Goal: Task Accomplishment & Management: Manage account settings

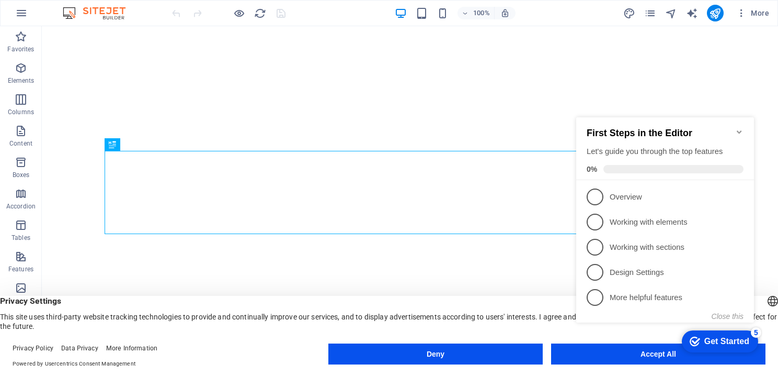
click at [741, 130] on icon "Minimize checklist" at bounding box center [739, 131] width 5 height 3
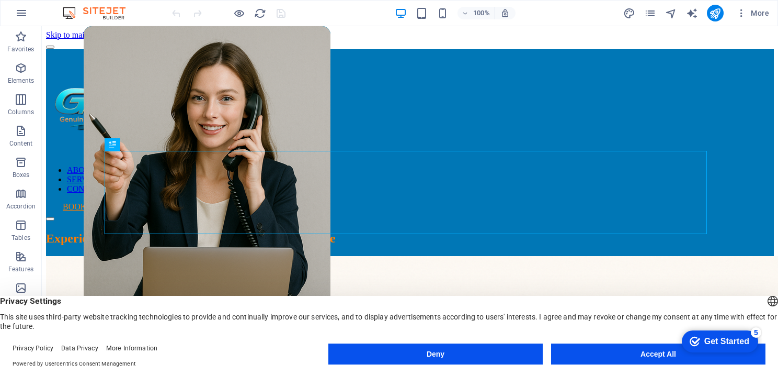
scroll to position [747, 0]
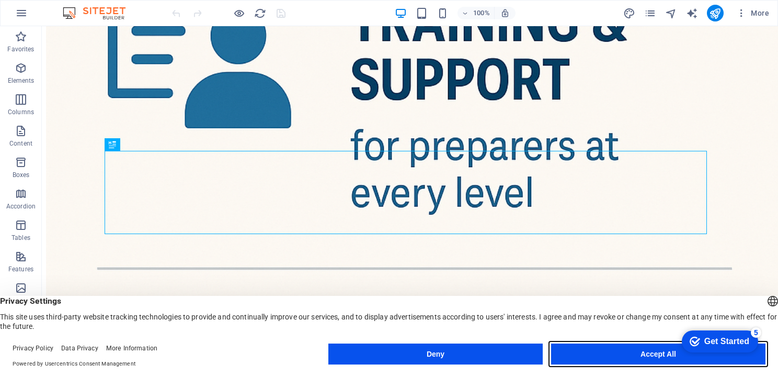
click at [658, 358] on button "Accept All" at bounding box center [658, 353] width 214 height 21
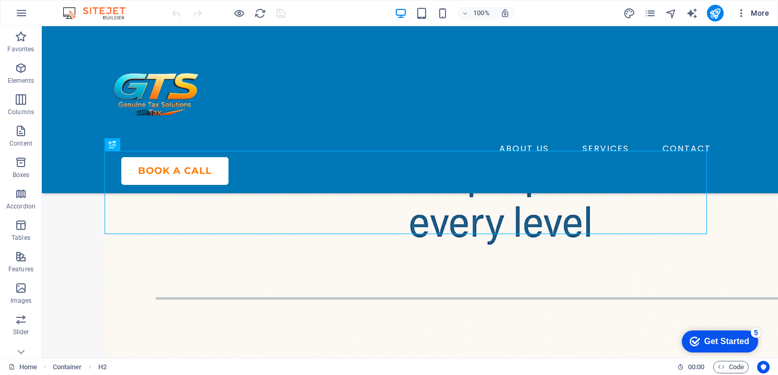
click at [746, 20] on button "More" at bounding box center [752, 13] width 41 height 17
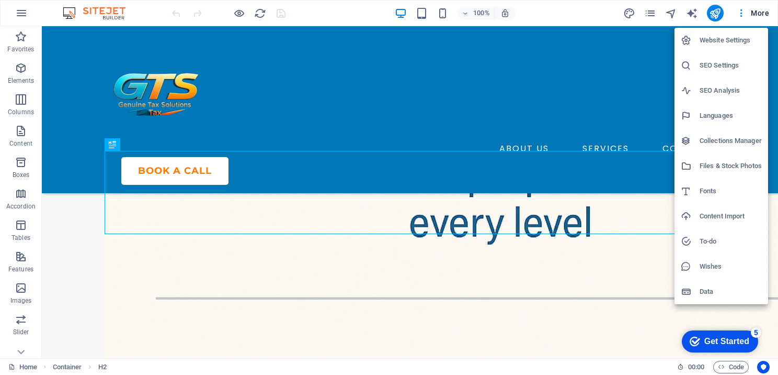
click at [726, 69] on h6 "SEO Settings" at bounding box center [731, 65] width 62 height 13
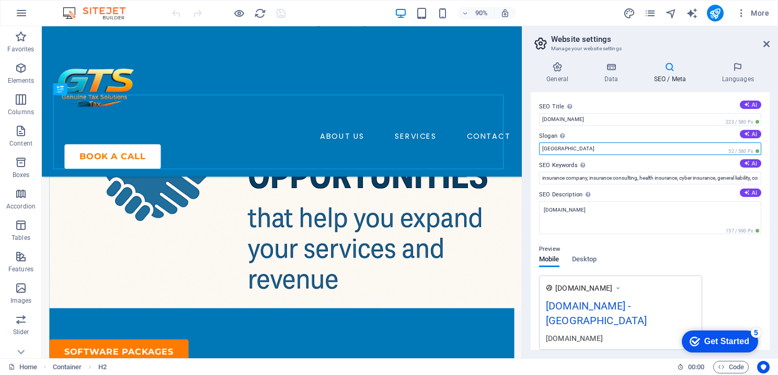
drag, startPoint x: 559, startPoint y: 147, endPoint x: 475, endPoint y: 116, distance: 89.4
click at [559, 147] on input "Berlin" at bounding box center [650, 148] width 222 height 13
drag, startPoint x: 577, startPoint y: 150, endPoint x: 529, endPoint y: 148, distance: 47.6
click at [528, 148] on div "General Data SEO / Meta Languages Website name genuinetaxsolutions.com Logo Dra…" at bounding box center [651, 205] width 256 height 304
paste input "Trusted tax preparation software for professionals"
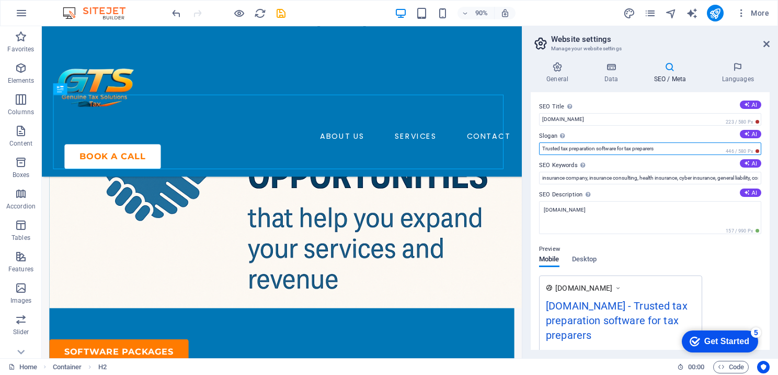
drag, startPoint x: 673, startPoint y: 151, endPoint x: 534, endPoint y: 152, distance: 139.7
click at [534, 152] on div "SEO Title The title of your website - make it something that stands out in sear…" at bounding box center [650, 220] width 239 height 257
paste input "Tax Preparation Software for Professional Tax P"
type input "Trusted Tax Preparation Software for Professional Tax Preparers"
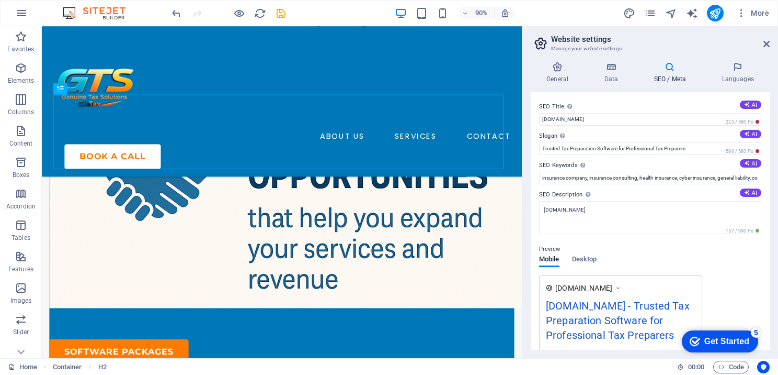
drag, startPoint x: 539, startPoint y: 164, endPoint x: 568, endPoint y: 164, distance: 29.3
click at [568, 164] on div "SEO Title The title of your website - make it something that stands out in sear…" at bounding box center [650, 220] width 239 height 257
drag, startPoint x: 541, startPoint y: 173, endPoint x: 740, endPoint y: 182, distance: 198.5
click at [778, 187] on html "genuinetaxsolutions.com Home Favorites Elements Columns Content Boxes Accordion…" at bounding box center [389, 187] width 778 height 375
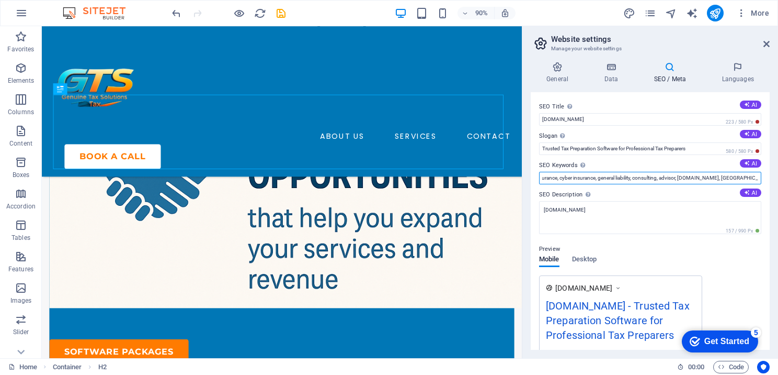
paste input "tax preparation software for tax preparers, tax preparation software for profes…"
type input "tax preparation software for tax preparers, tax preparation software for profes…"
drag, startPoint x: 538, startPoint y: 193, endPoint x: 559, endPoint y: 193, distance: 20.9
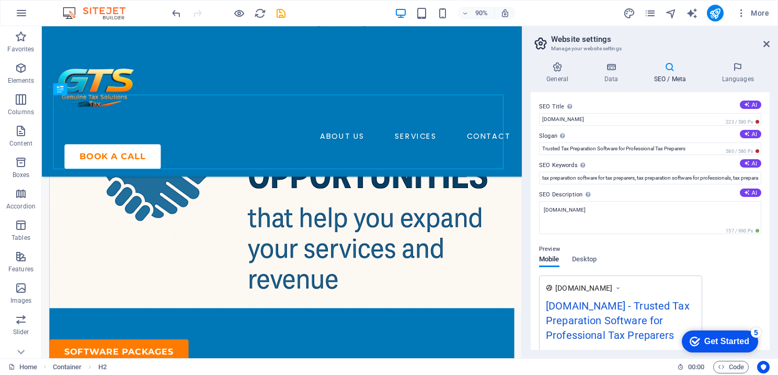
click at [559, 193] on div "SEO Title The title of your website - make it something that stands out in sear…" at bounding box center [650, 220] width 239 height 257
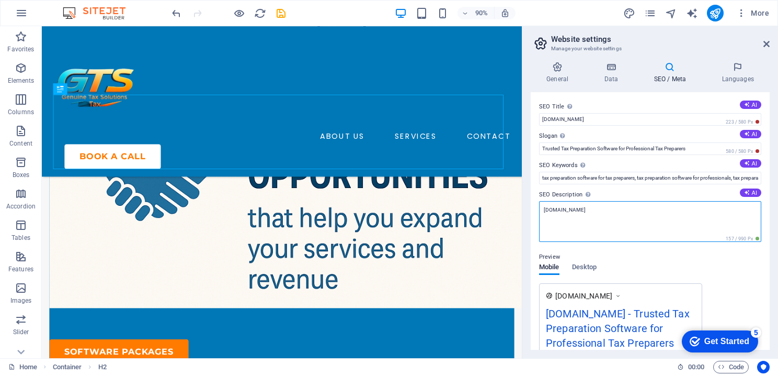
click at [617, 218] on textarea "[DOMAIN_NAME]" at bounding box center [650, 221] width 222 height 41
click at [626, 214] on textarea "[DOMAIN_NAME]" at bounding box center [650, 221] width 222 height 41
drag, startPoint x: 668, startPoint y: 240, endPoint x: 569, endPoint y: 232, distance: 99.7
paste textarea "Professional tax preparation software for tax preparers, CPAs, accountants, and…"
click at [680, 220] on textarea "Professional tax preparation software for tax preparers, CPAs, accountants, and…" at bounding box center [650, 221] width 222 height 41
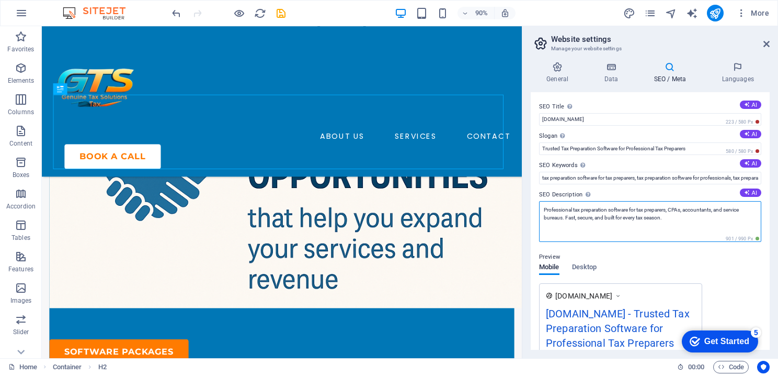
paste textarea "Trusted tax preparation software for tax preparers, CPAs, accountants, and smal…"
click at [541, 205] on textarea "Professional tax preparation software for tax preparers, CPAs, accountants, and…" at bounding box center [650, 221] width 222 height 41
drag, startPoint x: 541, startPoint y: 205, endPoint x: 592, endPoint y: 236, distance: 58.9
click at [592, 236] on textarea "Professional tax preparation software for tax preparers, CPAs, accountants, and…" at bounding box center [650, 221] width 222 height 41
type textarea "Professional tax preparation software for tax preparers, CPAs, accountants, and…"
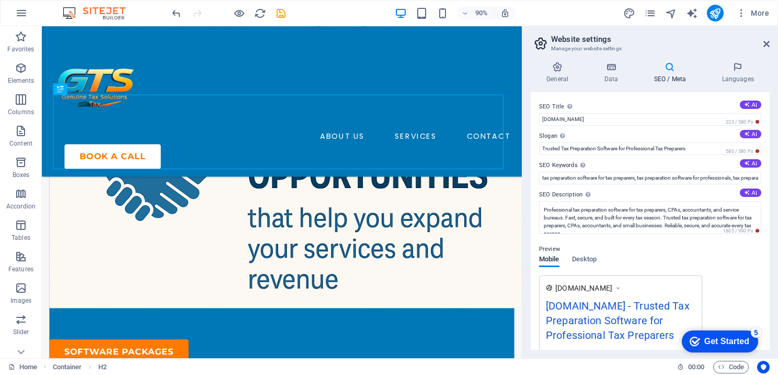
drag, startPoint x: 542, startPoint y: 164, endPoint x: 569, endPoint y: 165, distance: 27.2
click at [569, 165] on label "SEO Keywords Comma-separated list of keywords representing your website. AI" at bounding box center [650, 165] width 222 height 13
click at [569, 172] on input "tax preparation software for tax preparers, tax preparation software for profes…" at bounding box center [650, 178] width 222 height 13
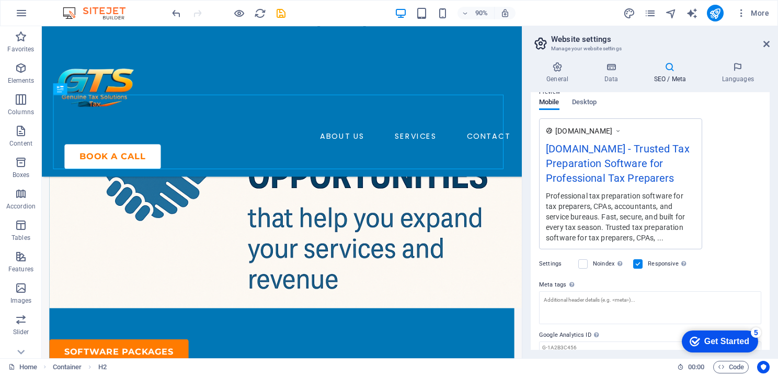
scroll to position [212, 0]
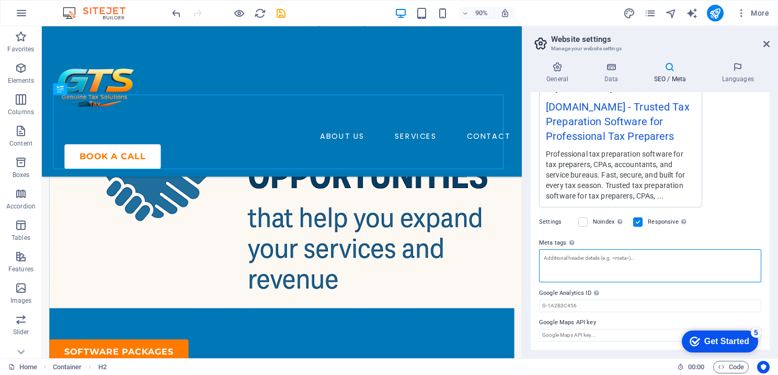
click at [575, 258] on textarea "Meta tags Enter HTML code here that will be placed inside the tags of your webs…" at bounding box center [650, 265] width 222 height 33
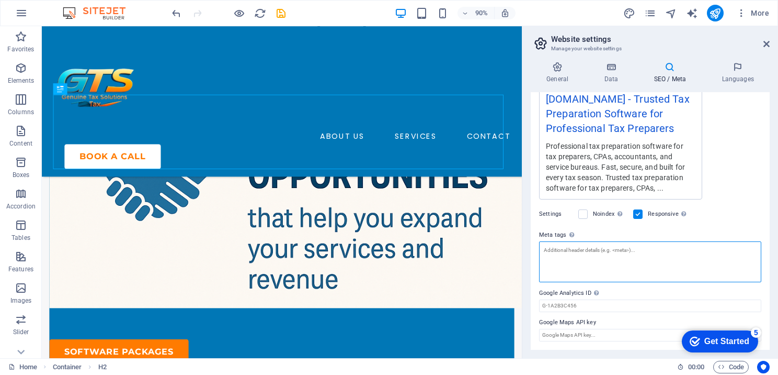
paste textarea "<title>Genuine Tax Solutions | Tax Preparation Software for Professionals & Bus…"
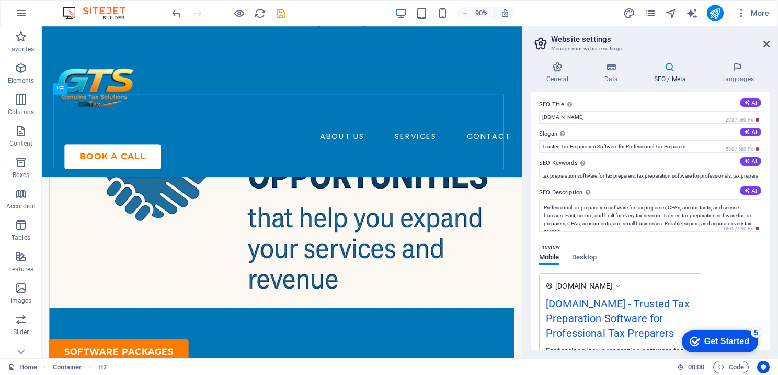
scroll to position [0, 0]
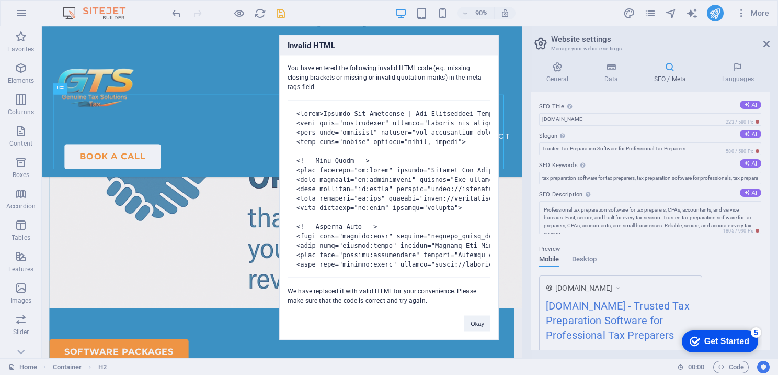
click at [667, 78] on body "genuinetaxsolutions.com Home Favorites Elements Columns Content Boxes Accordion…" at bounding box center [389, 187] width 778 height 375
drag, startPoint x: 288, startPoint y: 54, endPoint x: 322, endPoint y: 75, distance: 39.9
click at [322, 75] on div "You have entered the following invalid HTML code (e.g. missing closing brackets…" at bounding box center [389, 179] width 219 height 249
drag, startPoint x: 322, startPoint y: 75, endPoint x: 312, endPoint y: 72, distance: 11.1
copy div "You have entered the following invalid HTML code (e.g. missing closing brackets…"
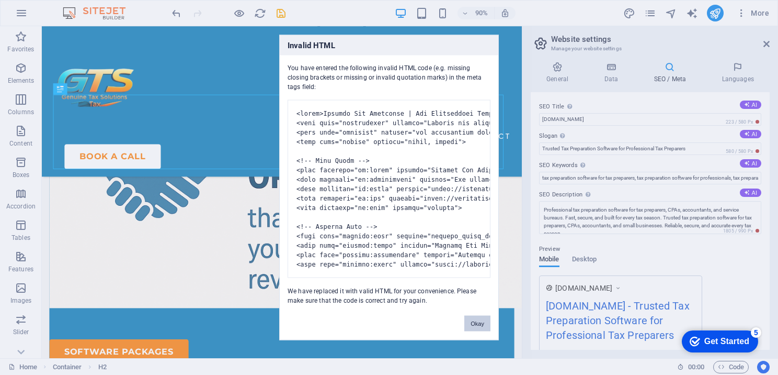
click at [478, 331] on button "Okay" at bounding box center [477, 323] width 26 height 16
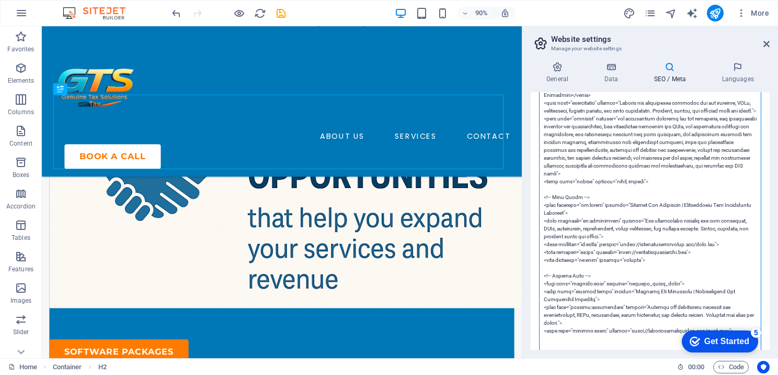
scroll to position [456, 0]
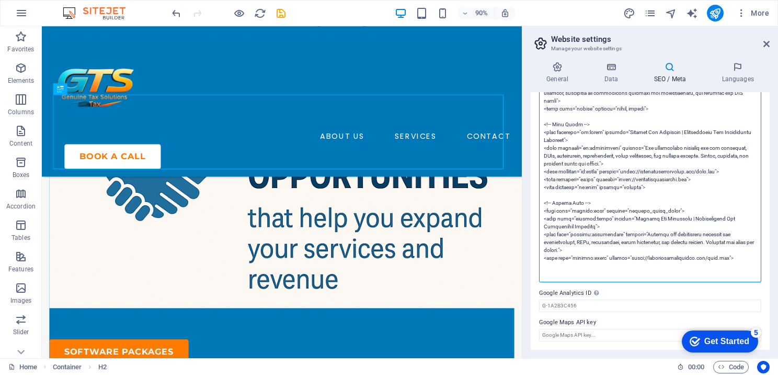
click at [612, 247] on textarea "Meta tags Enter HTML code here that will be placed inside the tags of your webs…" at bounding box center [650, 144] width 222 height 276
click at [639, 248] on textarea "Meta tags Enter HTML code here that will be placed inside the tags of your webs…" at bounding box center [650, 144] width 222 height 276
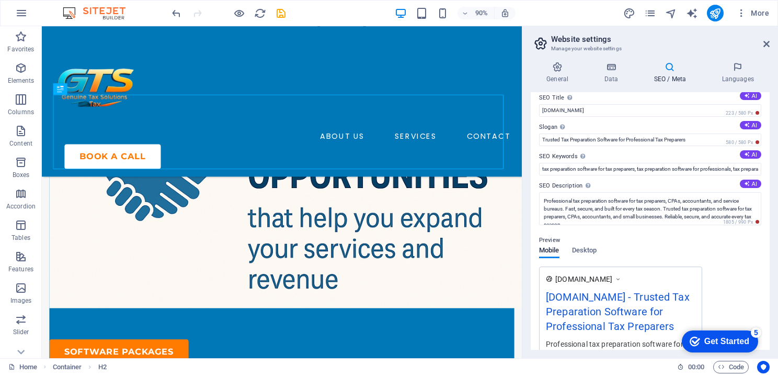
drag, startPoint x: 740, startPoint y: 264, endPoint x: 657, endPoint y: 285, distance: 85.2
click at [657, 285] on div "SEO Title The title of your website - make it something that stands out in sear…" at bounding box center [650, 220] width 239 height 257
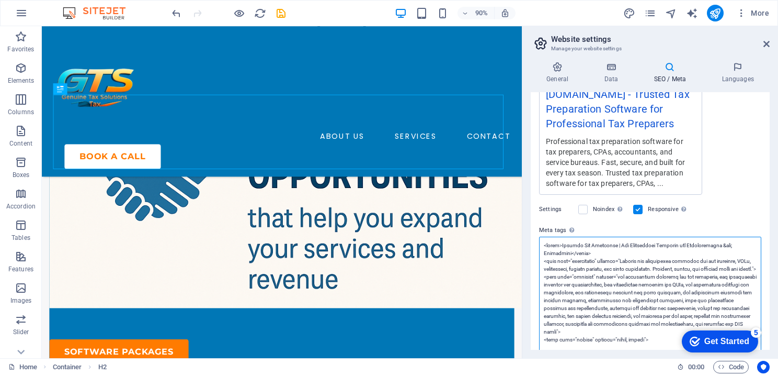
scroll to position [218, 0]
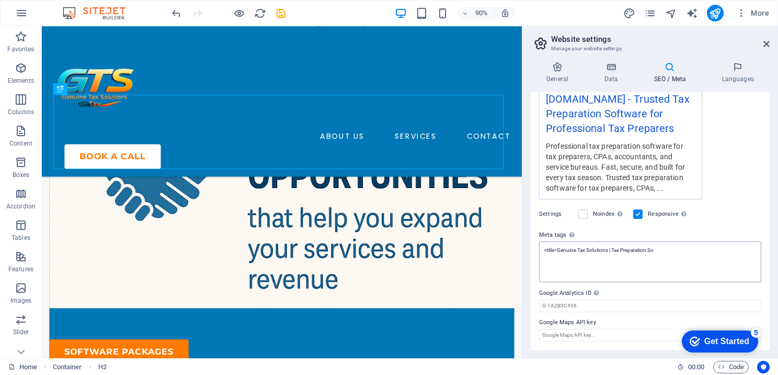
type textarea "<title>Genuine Tax Solutions | Tax Preparation So </title>"
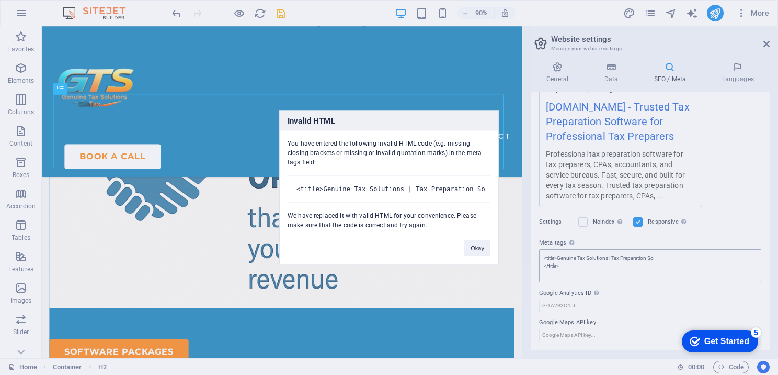
scroll to position [212, 0]
click at [669, 242] on body "genuinetaxsolutions.com Home Favorites Elements Columns Content Boxes Accordion…" at bounding box center [389, 187] width 778 height 375
click at [479, 265] on div "Invalid HTML You have entered the following invalid HTML code (e.g. missing clo…" at bounding box center [389, 187] width 220 height 154
click at [471, 256] on button "Okay" at bounding box center [477, 248] width 26 height 16
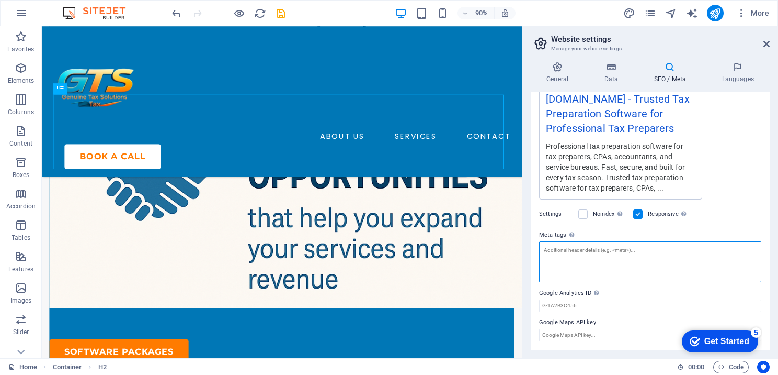
click at [561, 248] on textarea "Meta tags Enter HTML code here that will be placed inside the tags of your webs…" at bounding box center [650, 261] width 222 height 41
click at [559, 250] on textarea "Meta tags Enter HTML code here that will be placed inside the tags of your webs…" at bounding box center [650, 261] width 222 height 41
paste textarea "<title>Genuine Tax Solutions | Tax Preparation Software for Professionals &amp;…"
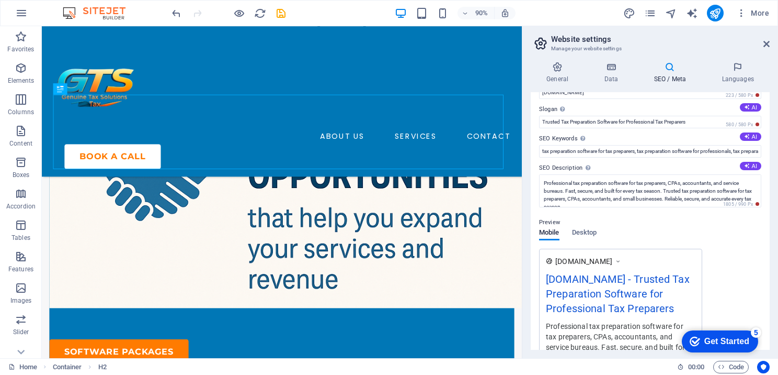
scroll to position [11, 0]
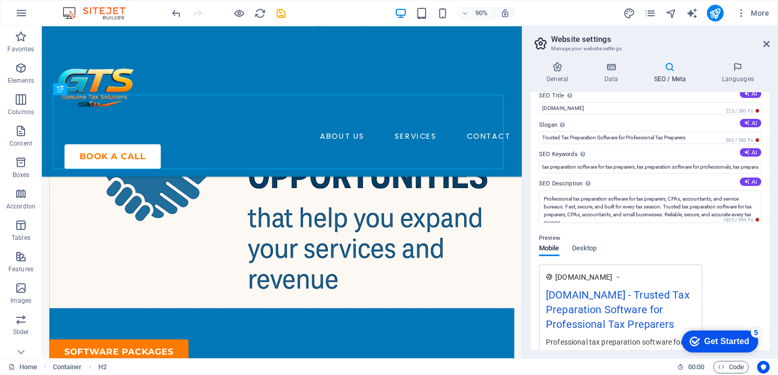
type textarea "<title>Genuine Tax Solutions | Tax Preparation Software for Professionals &amp;…"
click at [671, 76] on h4 "SEO / Meta" at bounding box center [672, 73] width 68 height 22
click at [615, 74] on h4 "Data" at bounding box center [613, 73] width 50 height 22
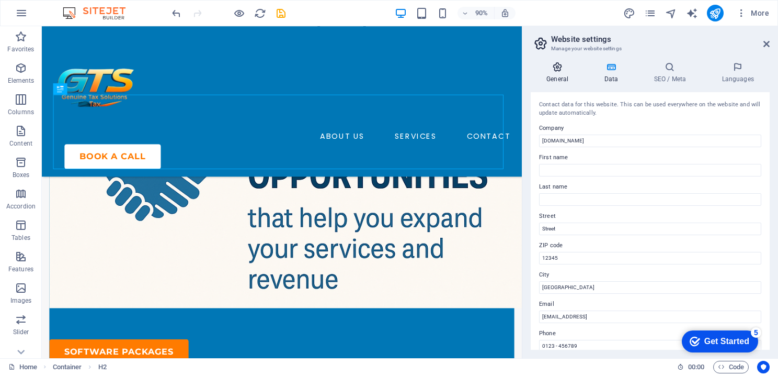
click at [567, 75] on h4 "General" at bounding box center [560, 73] width 58 height 22
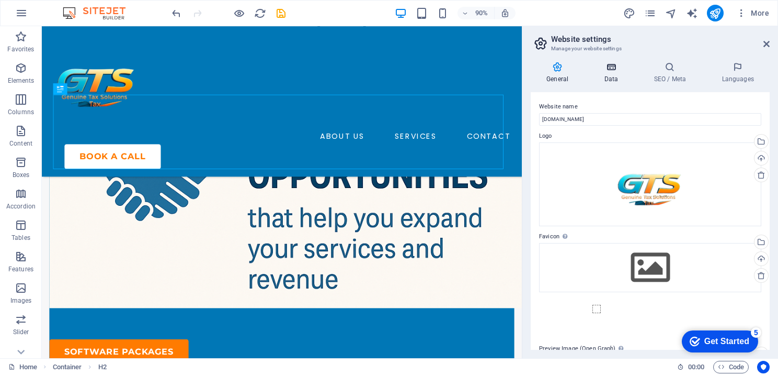
click at [607, 71] on icon at bounding box center [611, 67] width 46 height 10
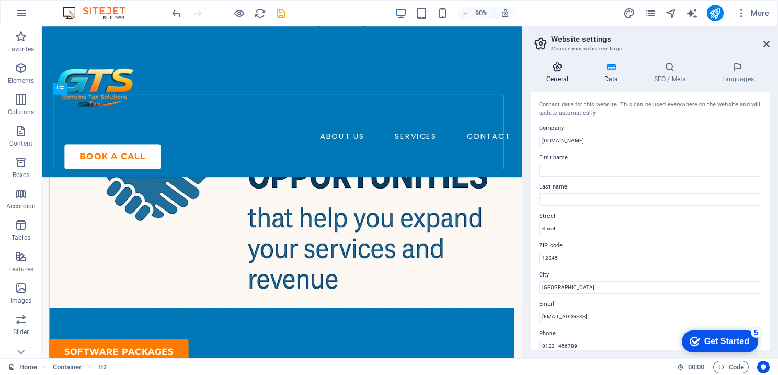
click at [563, 74] on h4 "General" at bounding box center [560, 73] width 58 height 22
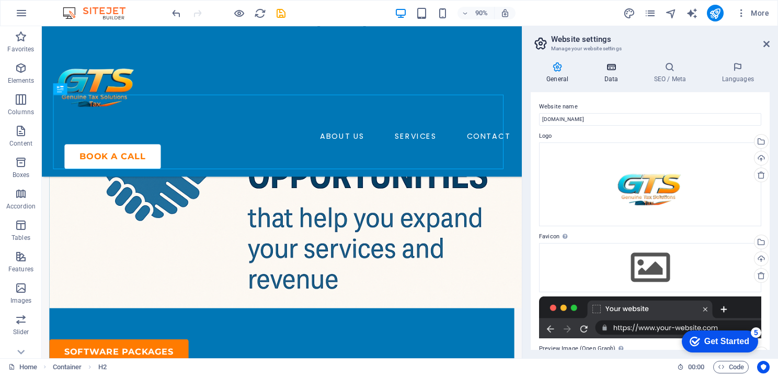
click at [618, 73] on h4 "Data" at bounding box center [613, 73] width 50 height 22
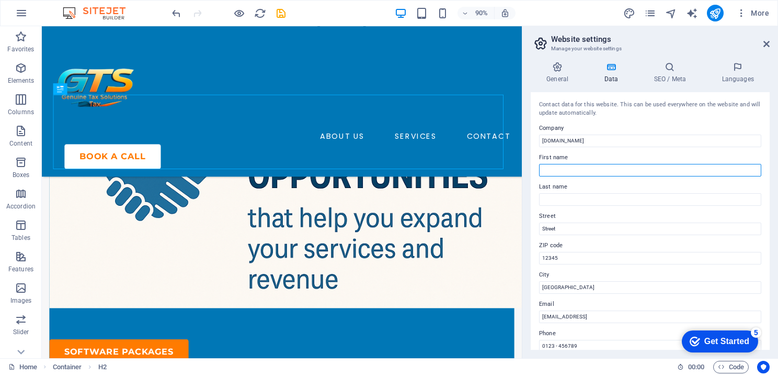
click at [563, 168] on input "First name" at bounding box center [650, 170] width 222 height 13
type input "k"
type input "Kim"
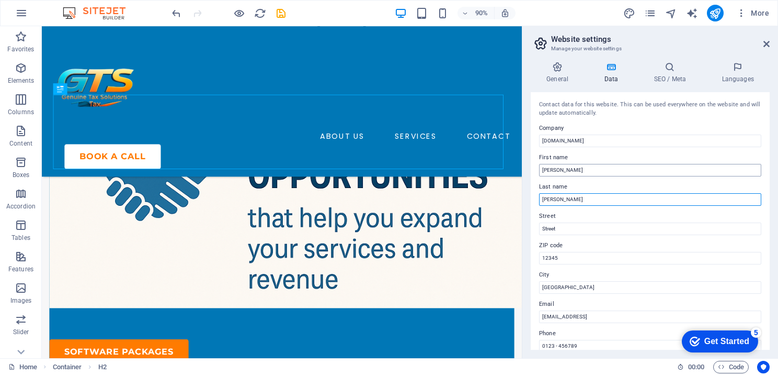
type input "Tejeda"
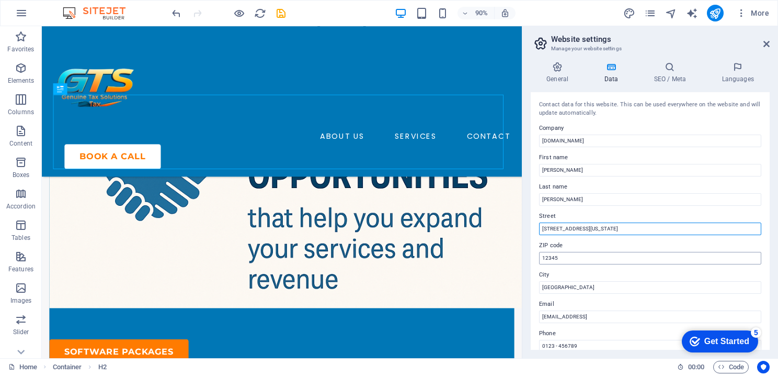
type input "275 Fort Washington Avenue"
drag, startPoint x: 581, startPoint y: 259, endPoint x: 530, endPoint y: 263, distance: 50.3
click at [531, 263] on div "Contact data for this website. This can be used everywhere on the website and w…" at bounding box center [650, 220] width 239 height 257
type input "10032"
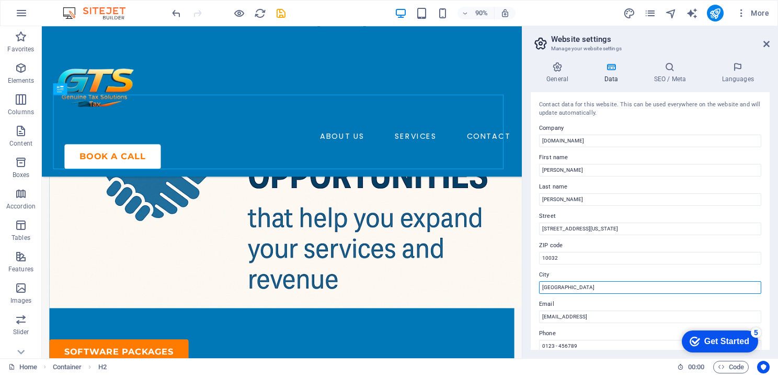
drag, startPoint x: 605, startPoint y: 311, endPoint x: 568, endPoint y: 328, distance: 41.2
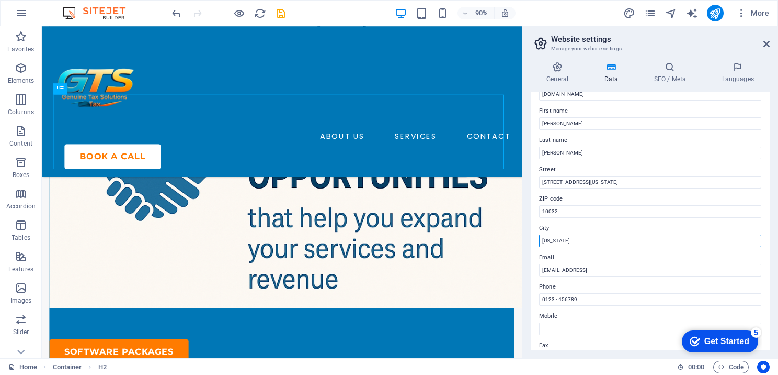
scroll to position [105, 0]
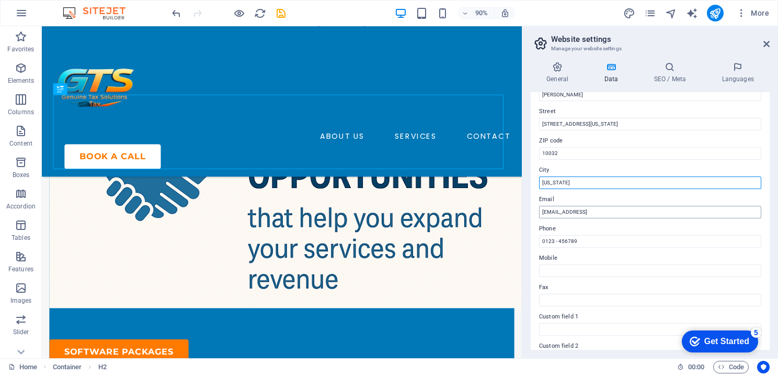
type input "New York"
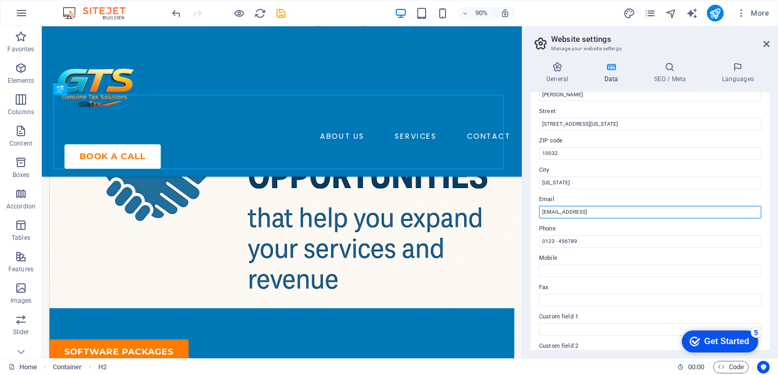
drag, startPoint x: 674, startPoint y: 213, endPoint x: 530, endPoint y: 215, distance: 143.9
click at [530, 215] on div "General Data SEO / Meta Languages Website name genuinetaxsolutions.com Logo Dra…" at bounding box center [651, 205] width 256 height 304
paste input "success@genuinetaxsolutions.com"
type input "success@genuinetaxsolutions.com"
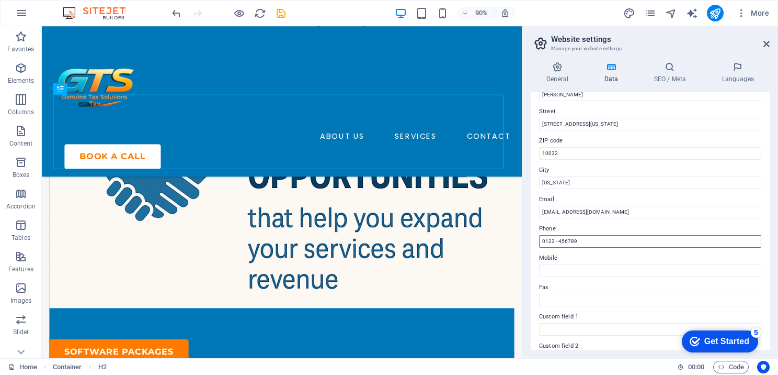
drag, startPoint x: 585, startPoint y: 235, endPoint x: 527, endPoint y: 243, distance: 58.0
click at [527, 243] on div "General Data SEO / Meta Languages Website name genuinetaxsolutions.com Logo Dra…" at bounding box center [651, 205] width 256 height 304
paste input "(646) 952-0000"
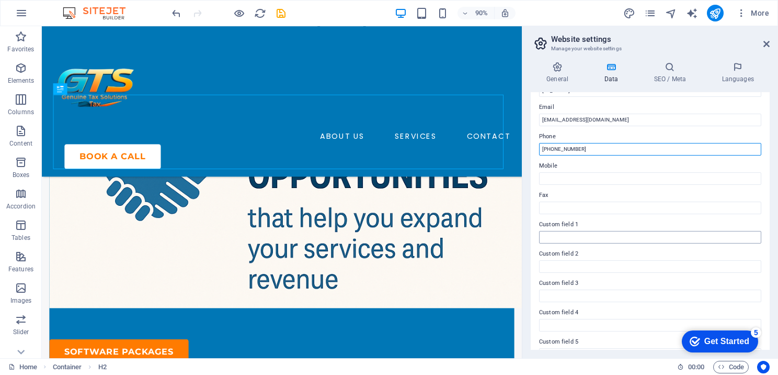
scroll to position [209, 0]
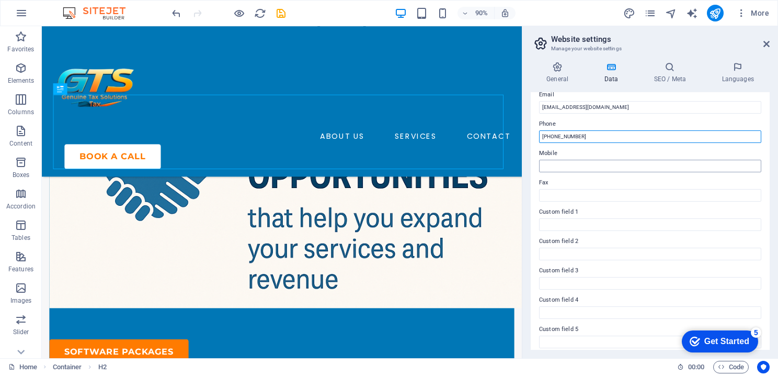
type input "(646) 952-0000"
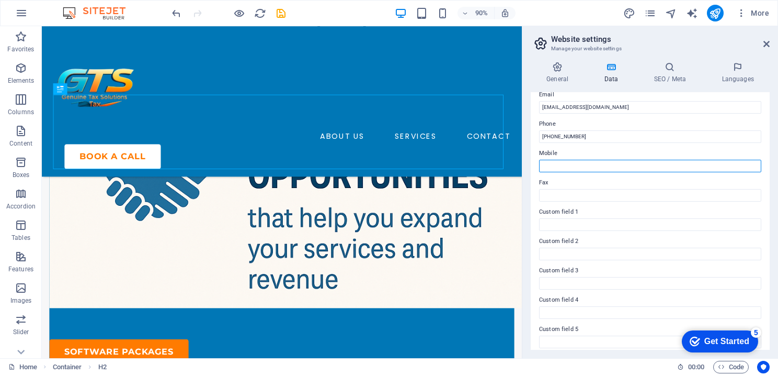
click at [565, 160] on input "Mobile" at bounding box center [650, 166] width 222 height 13
paste input "(646) 952-0000"
type input "(646) 952-0000"
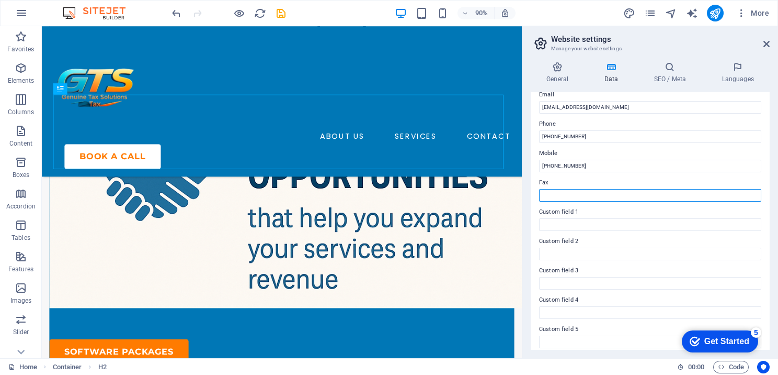
click at [564, 191] on input "Fax" at bounding box center [650, 195] width 222 height 13
paste input "(646)-568-7660"
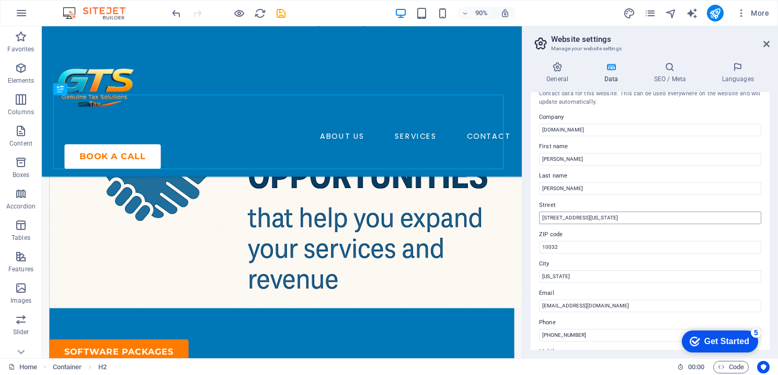
scroll to position [0, 0]
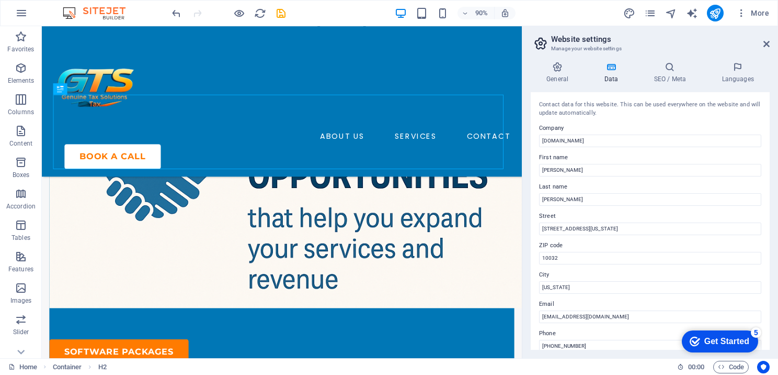
type input "(646)-568-7660"
click at [605, 73] on h4 "Data" at bounding box center [613, 73] width 50 height 22
click at [672, 74] on h4 "SEO / Meta" at bounding box center [672, 73] width 68 height 22
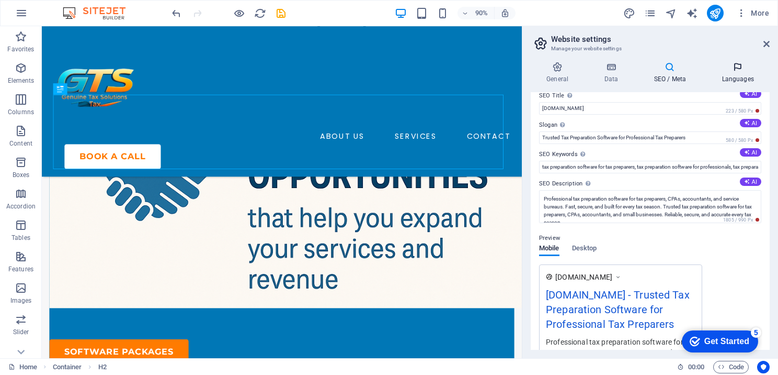
click at [741, 80] on h4 "Languages" at bounding box center [738, 73] width 64 height 22
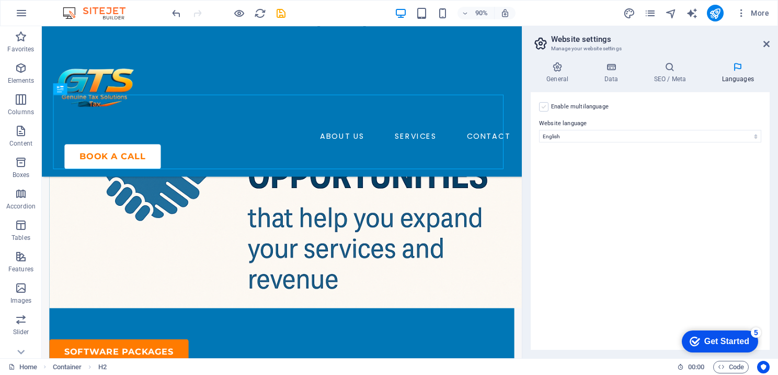
click at [541, 107] on label at bounding box center [543, 106] width 9 height 9
click at [0, 0] on input "Enable multilanguage To disable multilanguage delete all languages until only o…" at bounding box center [0, 0] width 0 height 0
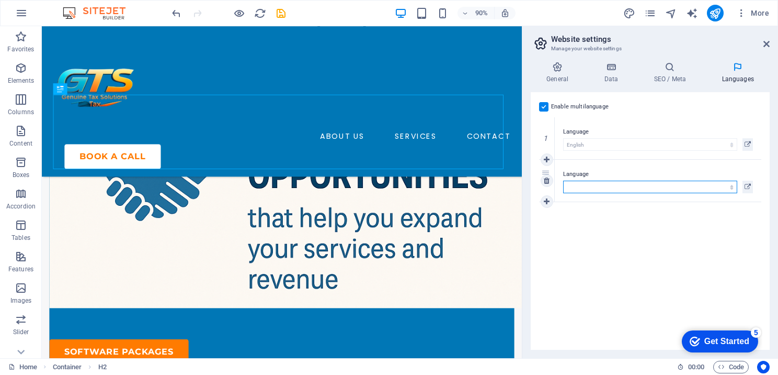
click at [594, 186] on select "Abkhazian Afar Afrikaans Akan Albanian Amharic Arabic Aragonese Armenian Assame…" at bounding box center [650, 186] width 174 height 13
select select "148"
click at [563, 180] on select "Abkhazian Afar Afrikaans Akan Albanian Amharic Arabic Aragonese Armenian Assame…" at bounding box center [650, 186] width 174 height 13
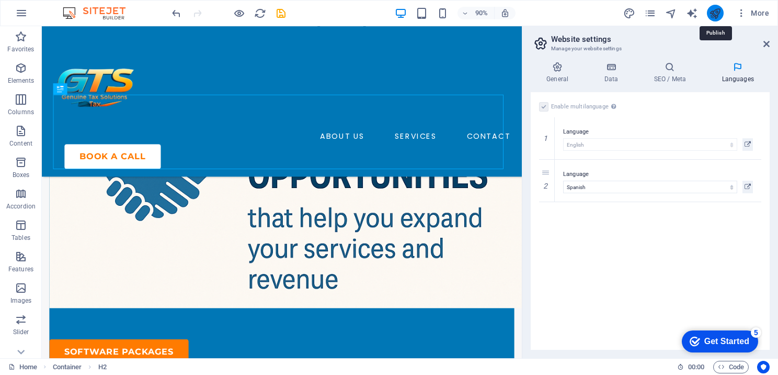
click at [716, 14] on icon "publish" at bounding box center [715, 13] width 12 height 12
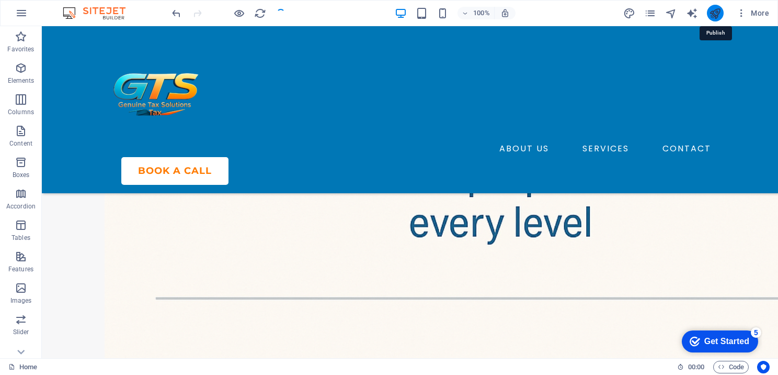
click at [716, 14] on icon "publish" at bounding box center [715, 13] width 12 height 12
click at [716, 10] on icon "publish" at bounding box center [715, 13] width 12 height 12
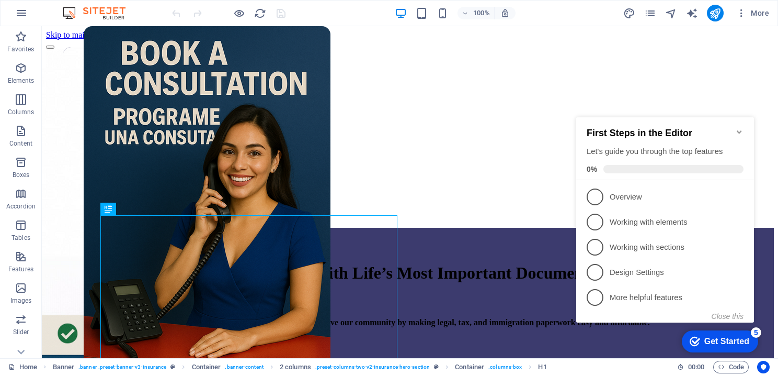
click at [740, 130] on icon "Minimize checklist" at bounding box center [739, 132] width 8 height 8
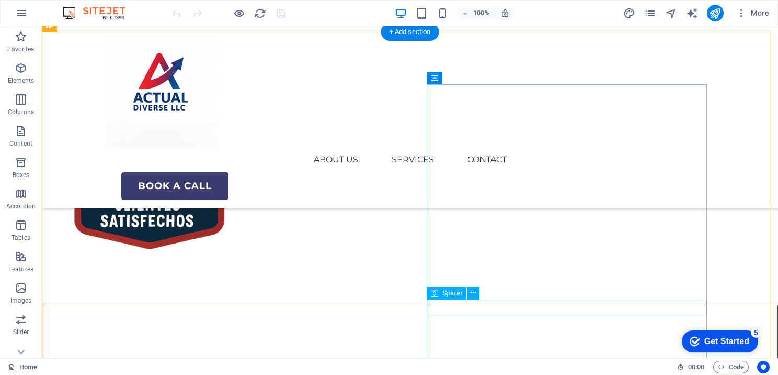
scroll to position [994, 0]
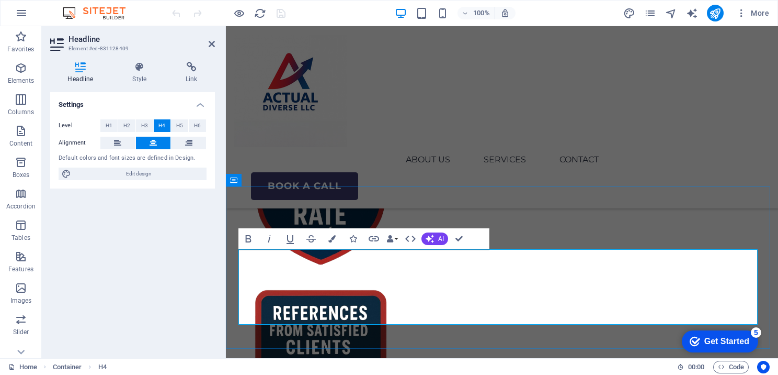
scroll to position [1006, 0]
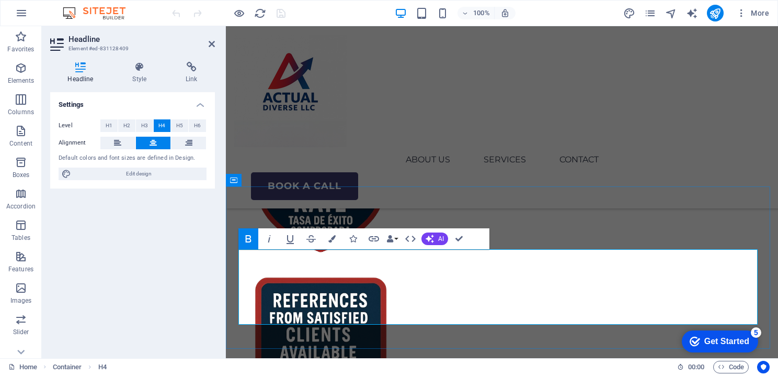
drag, startPoint x: 254, startPoint y: 300, endPoint x: 569, endPoint y: 320, distance: 316.0
click at [339, 235] on button "Colors" at bounding box center [332, 238] width 20 height 21
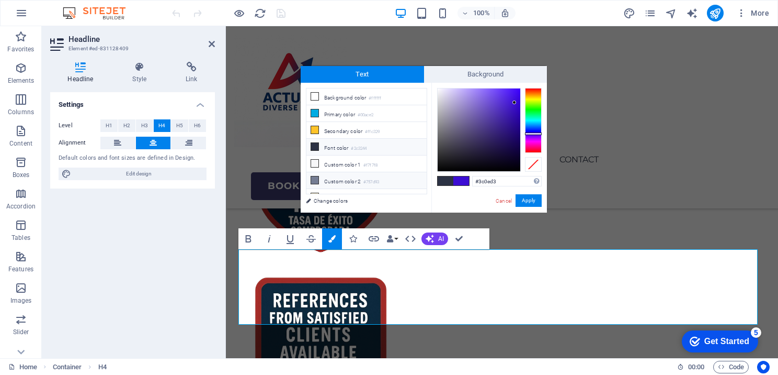
click at [313, 178] on icon at bounding box center [314, 179] width 7 height 7
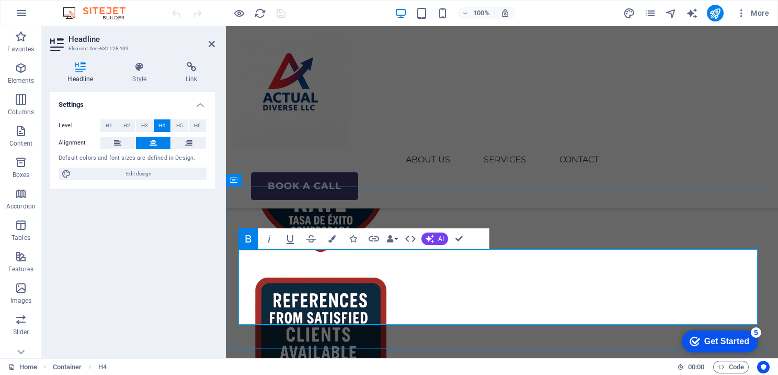
drag, startPoint x: 253, startPoint y: 297, endPoint x: 551, endPoint y: 321, distance: 298.6
click at [335, 239] on icon "button" at bounding box center [331, 238] width 7 height 7
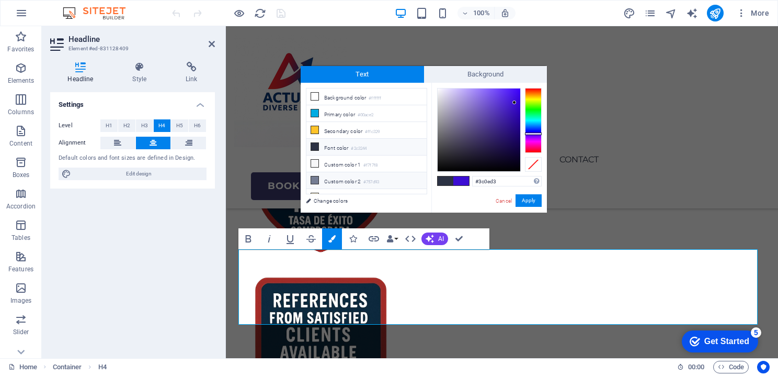
click at [313, 144] on icon at bounding box center [314, 146] width 7 height 7
type input "#2c3244"
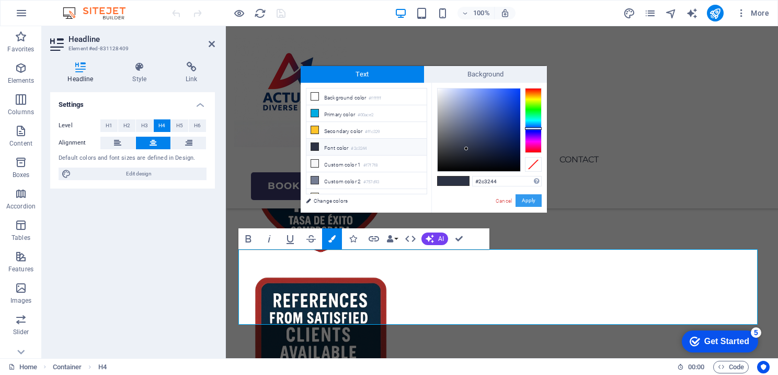
click at [530, 199] on button "Apply" at bounding box center [529, 200] width 26 height 13
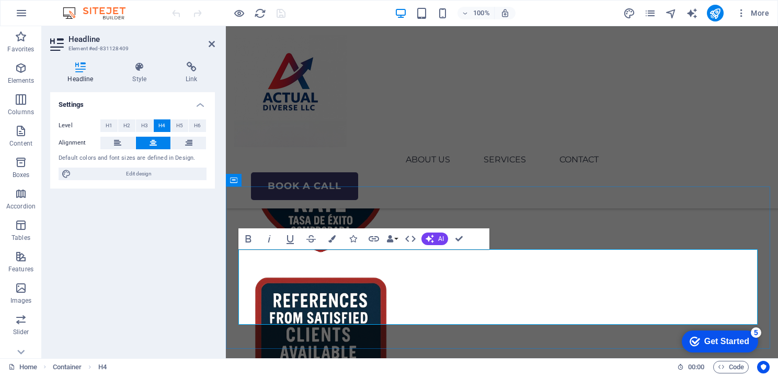
click at [211, 41] on icon at bounding box center [212, 44] width 6 height 8
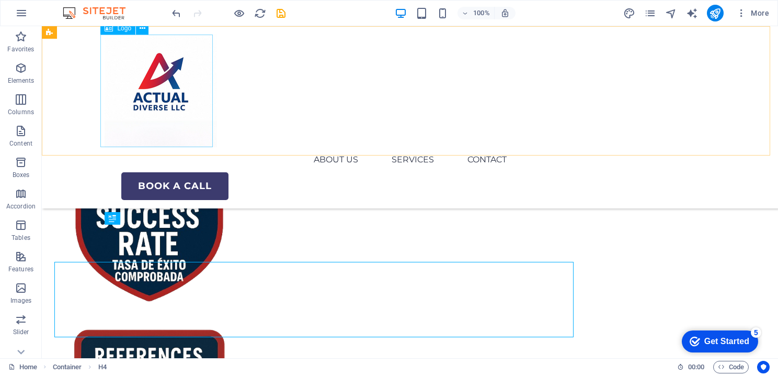
scroll to position [994, 0]
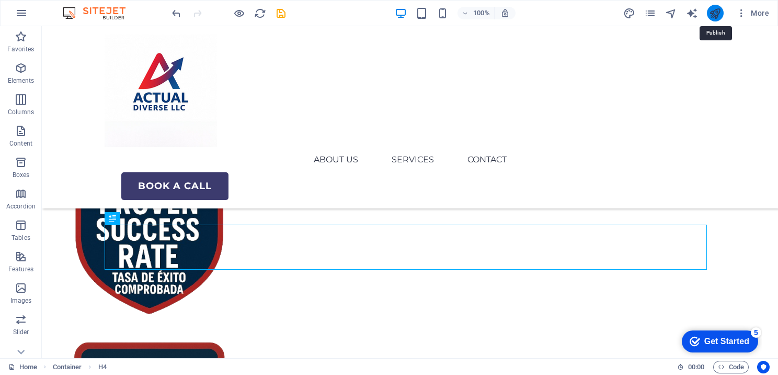
click at [718, 9] on icon "publish" at bounding box center [715, 13] width 12 height 12
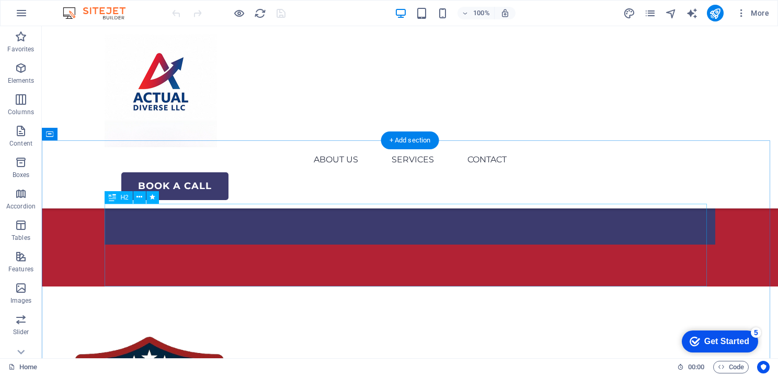
scroll to position [523, 0]
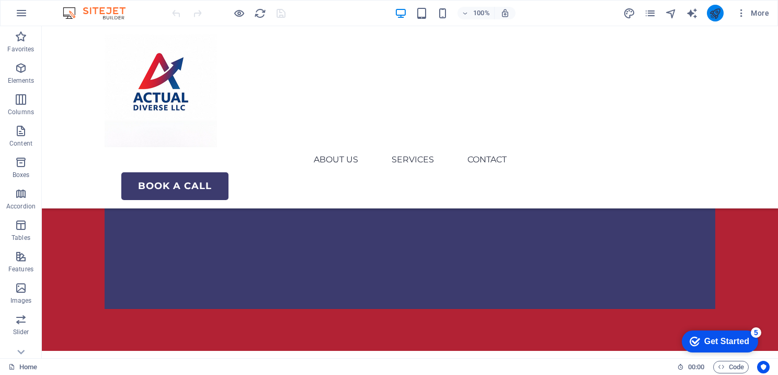
click at [716, 20] on button "publish" at bounding box center [715, 13] width 17 height 17
click at [718, 10] on icon "publish" at bounding box center [715, 13] width 12 height 12
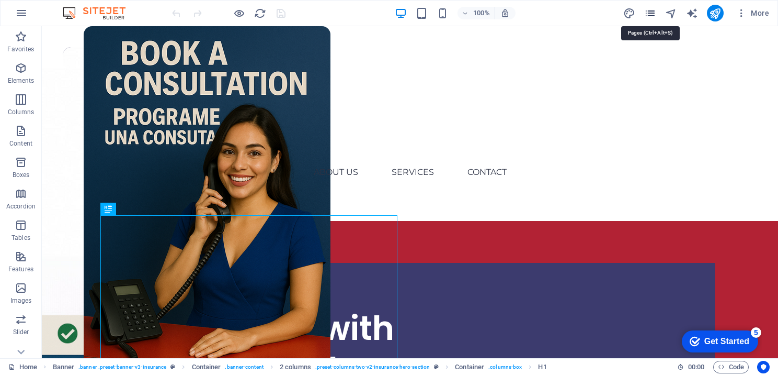
click at [653, 16] on icon "pages" at bounding box center [650, 13] width 12 height 12
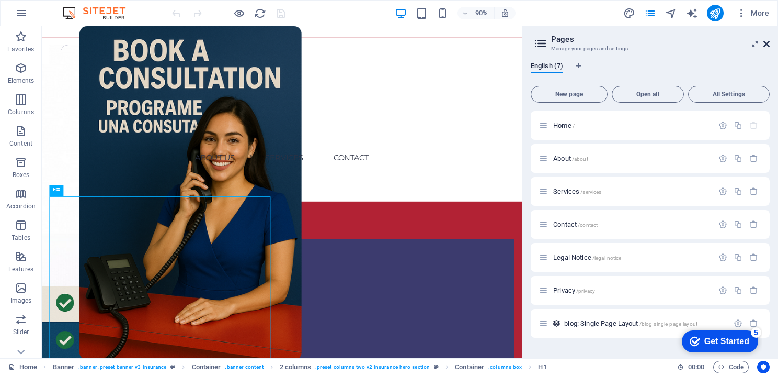
click at [764, 42] on icon at bounding box center [767, 44] width 6 height 8
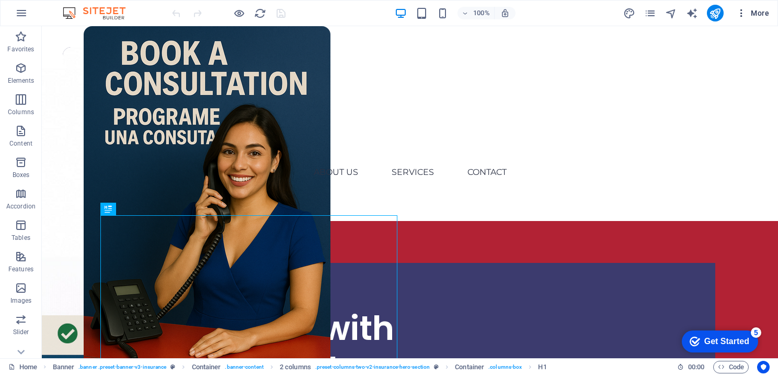
click at [764, 15] on span "More" at bounding box center [752, 13] width 33 height 10
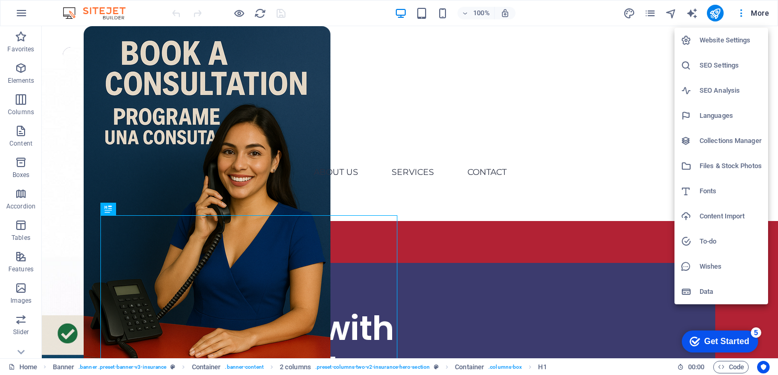
click at [713, 63] on h6 "SEO Settings" at bounding box center [731, 65] width 62 height 13
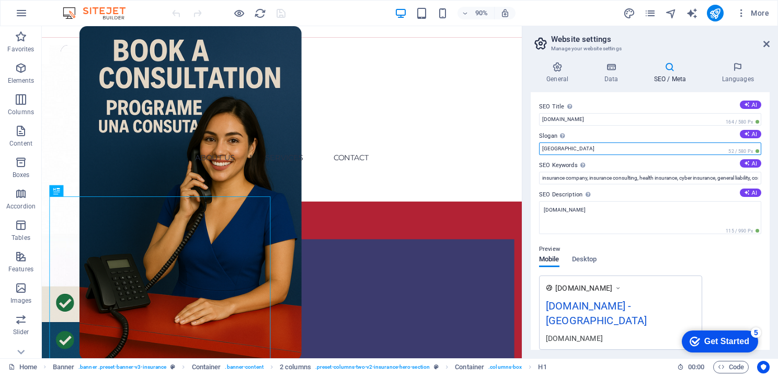
drag, startPoint x: 562, startPoint y: 149, endPoint x: 529, endPoint y: 149, distance: 32.4
click at [529, 149] on div "General Data SEO / Meta Languages Website name actualdiverse.com Logo Drag file…" at bounding box center [651, 205] width 256 height 304
paste input "ilingual Solutions for Life’s Most Important Documents"
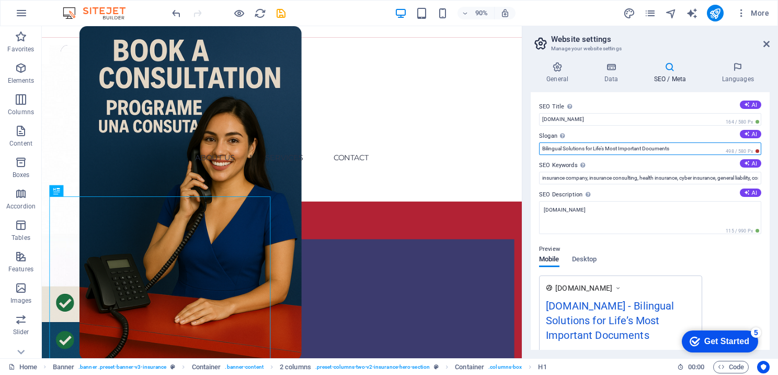
drag, startPoint x: 687, startPoint y: 149, endPoint x: 528, endPoint y: 144, distance: 159.1
click at [524, 144] on aside "Website settings Manage your website settings General Data SEO / Meta Languages…" at bounding box center [650, 192] width 256 height 332
paste input "Simplifying Documents, Empowering People"
type input "Simplifying Documents, Empowering People"
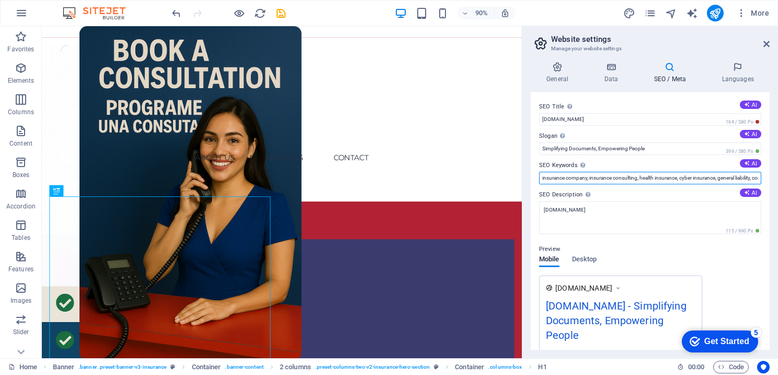
scroll to position [0, 104]
drag, startPoint x: 540, startPoint y: 176, endPoint x: 737, endPoint y: 178, distance: 196.7
click at [776, 180] on div "General Data SEO / Meta Languages Website name actualdiverse.com Logo Drag file…" at bounding box center [651, 205] width 256 height 304
paste input "mmigration form preparation services, divorce filing services, bilingual tax pr…"
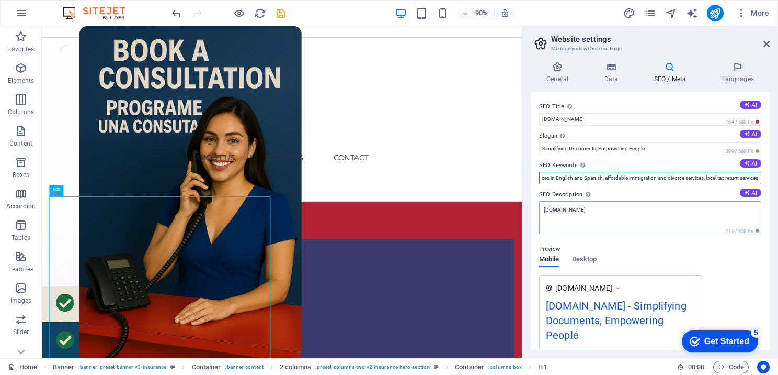
type input "immigration form preparation services, divorce filing services, bilingual tax p…"
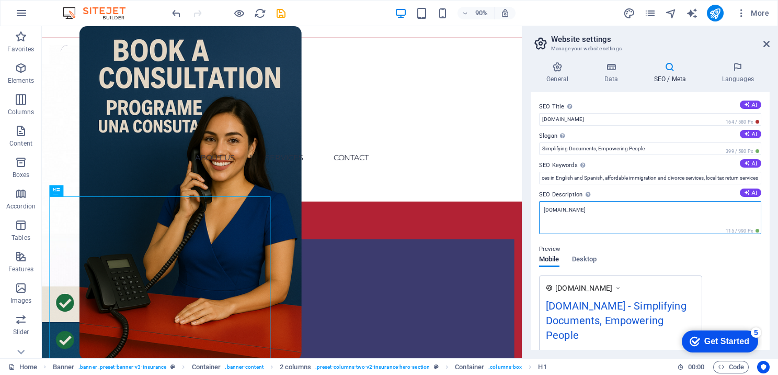
click at [630, 219] on textarea "[DOMAIN_NAME]" at bounding box center [650, 217] width 222 height 33
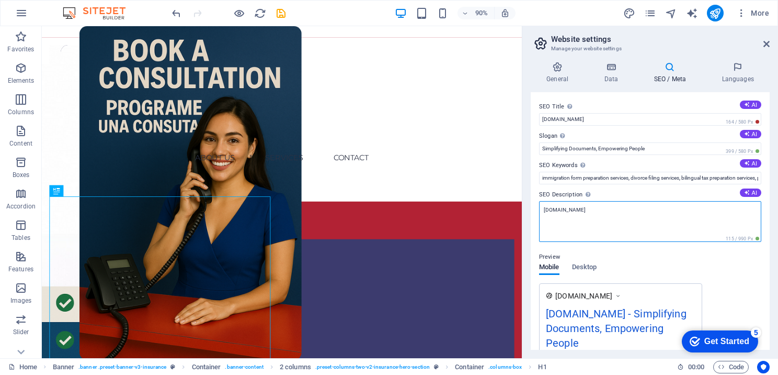
click at [598, 206] on textarea "actualdiverse.com" at bounding box center [650, 221] width 222 height 41
click at [593, 213] on textarea "actualdiverse.com" at bounding box center [650, 221] width 222 height 41
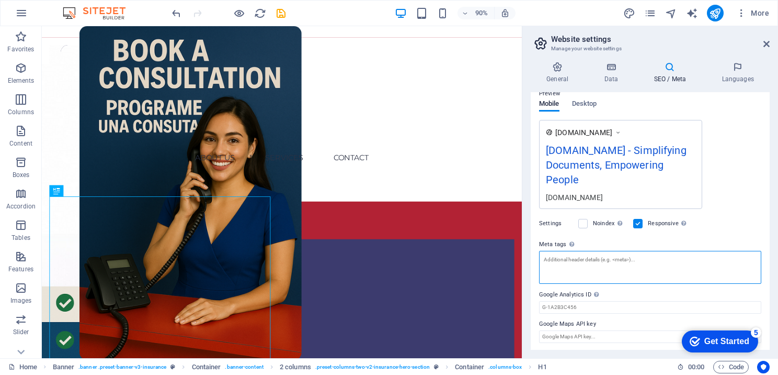
scroll to position [155, 0]
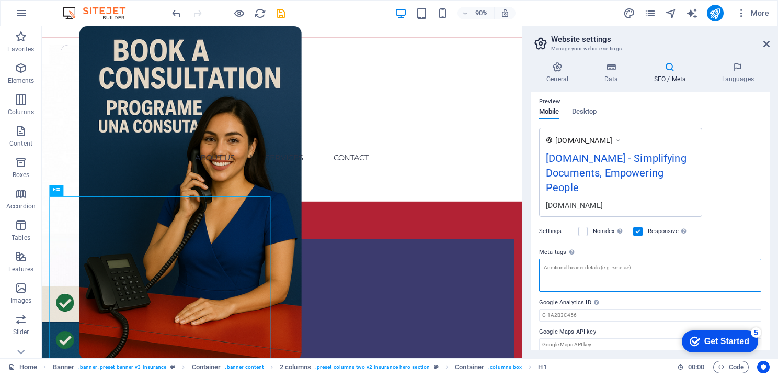
click at [571, 260] on textarea "Meta tags Enter HTML code here that will be placed inside the tags of your webs…" at bounding box center [650, 274] width 222 height 33
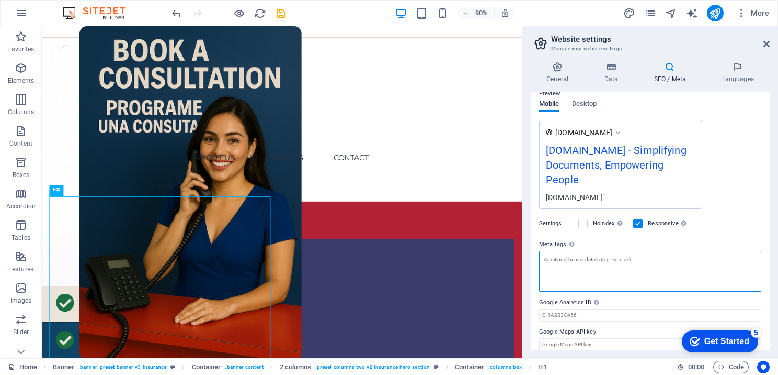
paste textarea "<title>Actual Diverse LLC | Immigration, Taxes, Divorce &amp; Business Services…"
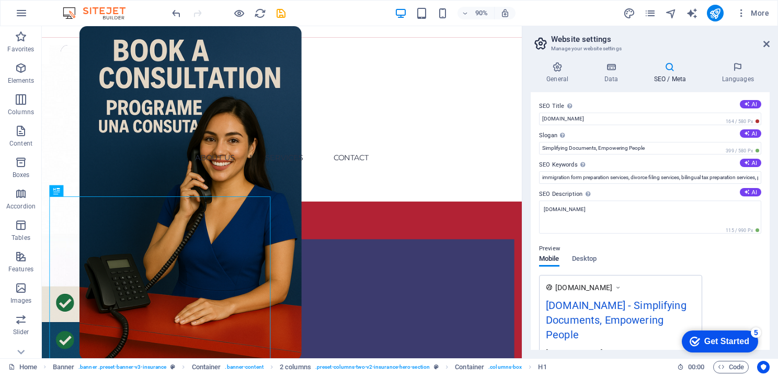
scroll to position [0, 0]
type textarea "<title>Actual Diverse LLC | Immigration, Taxes, Divorce &amp; Business Services…"
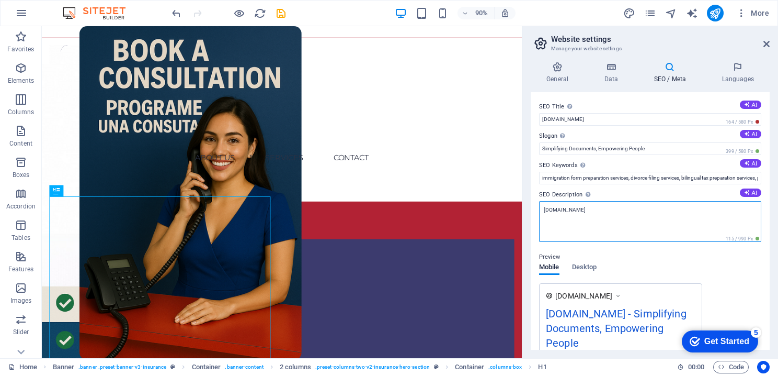
drag, startPoint x: 601, startPoint y: 209, endPoint x: 540, endPoint y: 208, distance: 61.2
click at [540, 208] on textarea "actualdiverse.com" at bounding box center [650, 221] width 222 height 41
paste textarea "Actual Diverse LLC provides bilingual services for immigration forms, divorce f…"
click at [697, 221] on textarea "Actual Diverse LLC provides bilingual services for immigration forms, divorce f…" at bounding box center [650, 221] width 222 height 41
paste textarea "Serving the community in English and Spanish with trusted support for immigrati…"
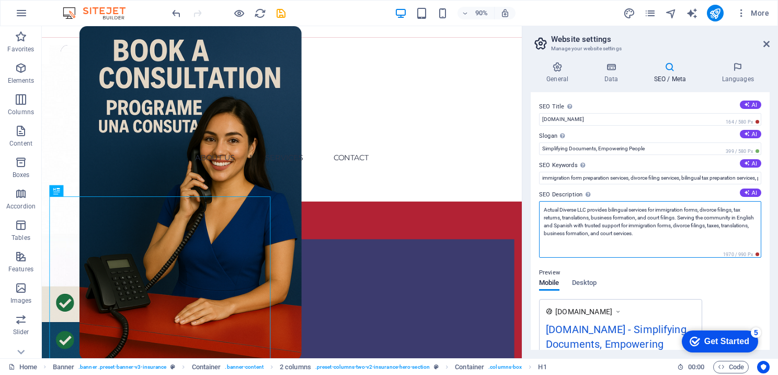
paste textarea "Bilingual experts helping with immigration, divorce, taxes, translations, busin…"
type textarea "Actual Diverse LLC provides bilingual services for immigration forms, divorce f…"
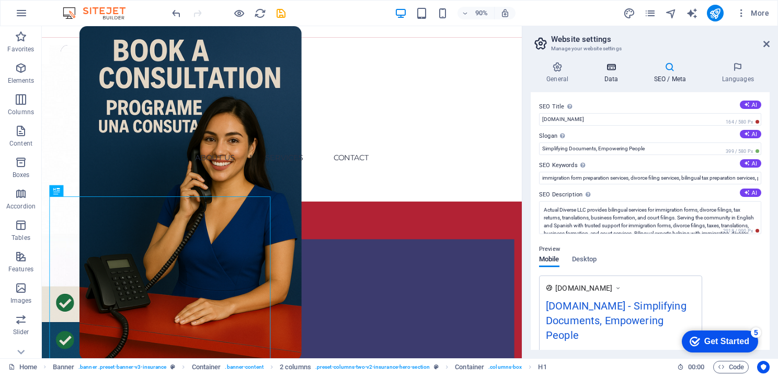
click at [618, 78] on h4 "Data" at bounding box center [613, 73] width 50 height 22
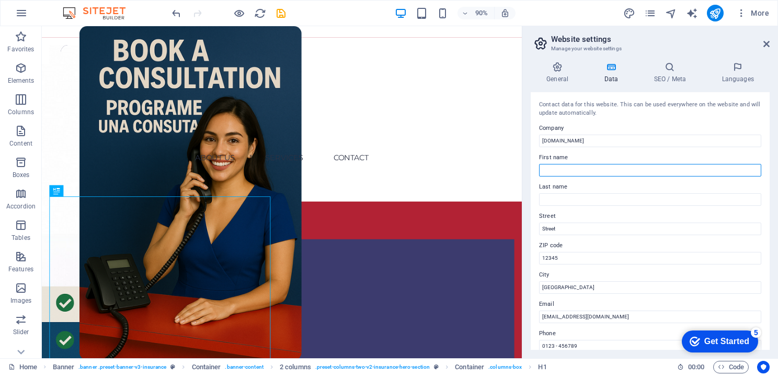
click at [571, 167] on input "First name" at bounding box center [650, 170] width 222 height 13
type input "Kim"
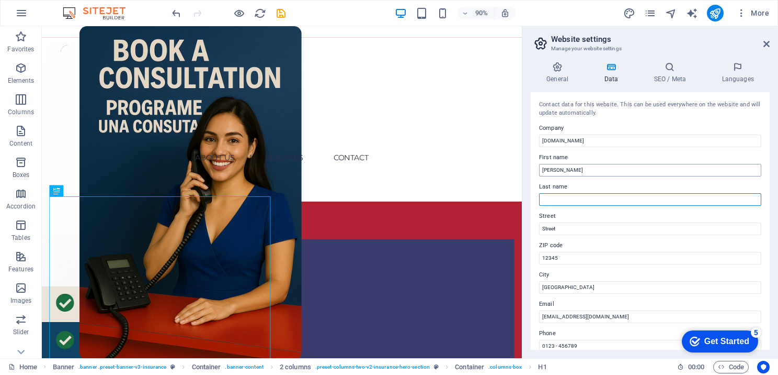
type input "Tejeda"
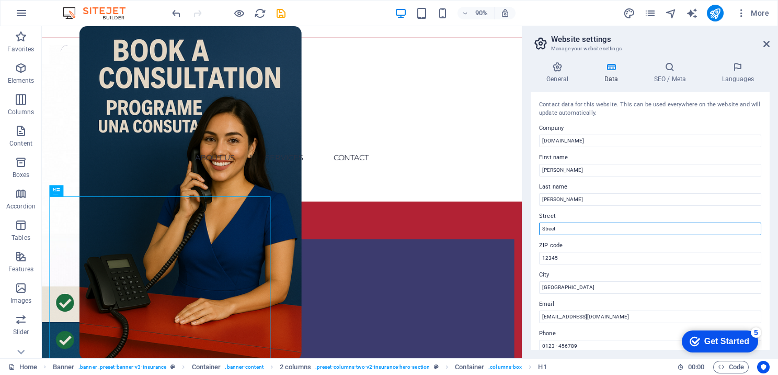
click at [589, 228] on input "Street" at bounding box center [650, 228] width 222 height 13
drag, startPoint x: 572, startPoint y: 230, endPoint x: 532, endPoint y: 229, distance: 39.8
click at [532, 229] on div "Contact data for this website. This can be used everywhere on the website and w…" at bounding box center [650, 220] width 239 height 257
paste input "275 Fort Washington Avenue"
type input "275 Fort Washington Avenue"
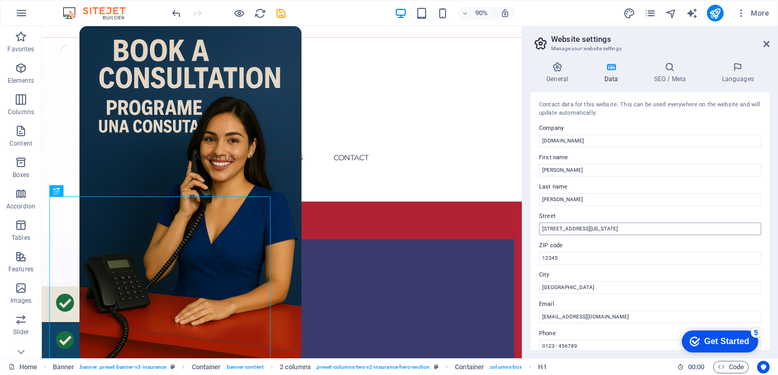
type input "(646)-568-7660"
drag, startPoint x: 563, startPoint y: 260, endPoint x: 538, endPoint y: 259, distance: 25.7
click at [538, 259] on div "Contact data for this website. This can be used everywhere on the website and w…" at bounding box center [650, 220] width 239 height 257
paste input "10032"
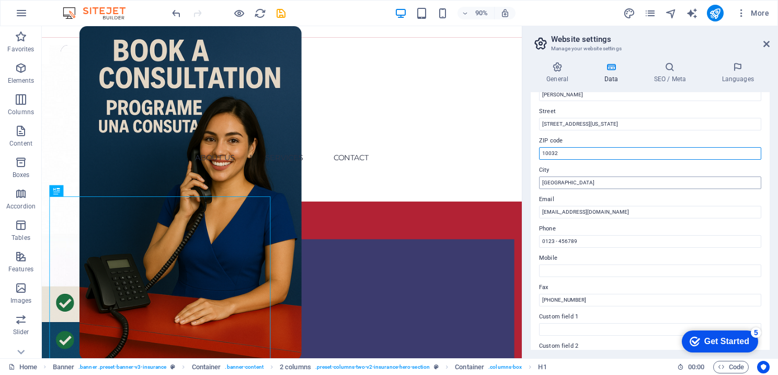
type input "10032"
drag, startPoint x: 572, startPoint y: 180, endPoint x: 540, endPoint y: 182, distance: 31.4
click at [540, 182] on input "Berlin" at bounding box center [650, 182] width 222 height 13
click at [589, 38] on h2 "Website settings" at bounding box center [660, 39] width 219 height 9
click at [556, 186] on input "Berlin" at bounding box center [650, 182] width 222 height 13
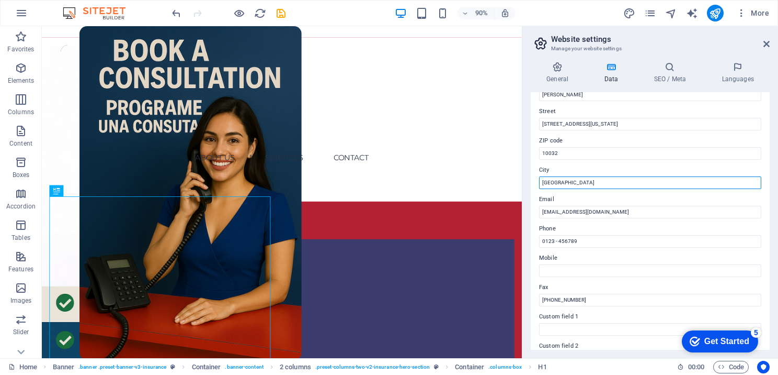
drag, startPoint x: 559, startPoint y: 180, endPoint x: 545, endPoint y: 182, distance: 13.8
click at [538, 182] on div "Contact data for this website. This can be used everywhere on the website and w…" at bounding box center [650, 220] width 239 height 257
paste input "New York"
type input "New York"
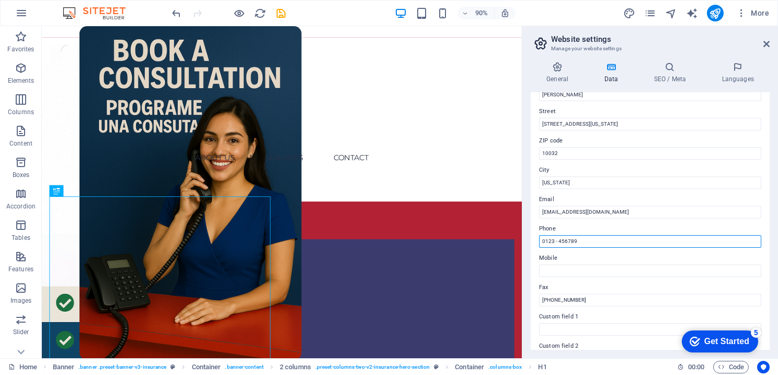
drag, startPoint x: 589, startPoint y: 241, endPoint x: 539, endPoint y: 239, distance: 49.8
click at [539, 239] on input "0123 - 456789" at bounding box center [650, 241] width 222 height 13
paste input "(646) 952-0000"
type input "(646) 952-0000"
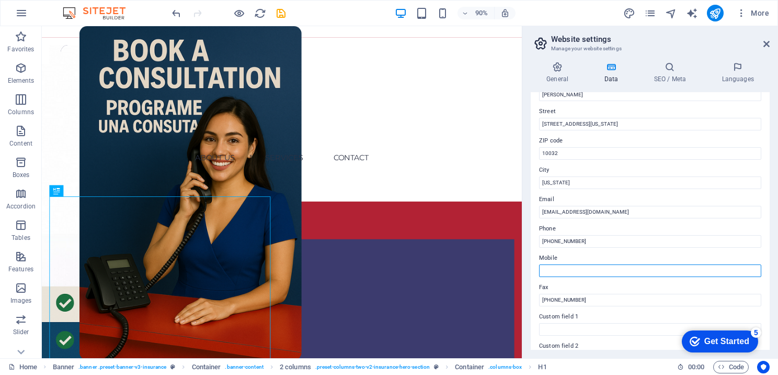
click at [568, 271] on input "Mobile" at bounding box center [650, 270] width 222 height 13
paste input "(646) 952-0000"
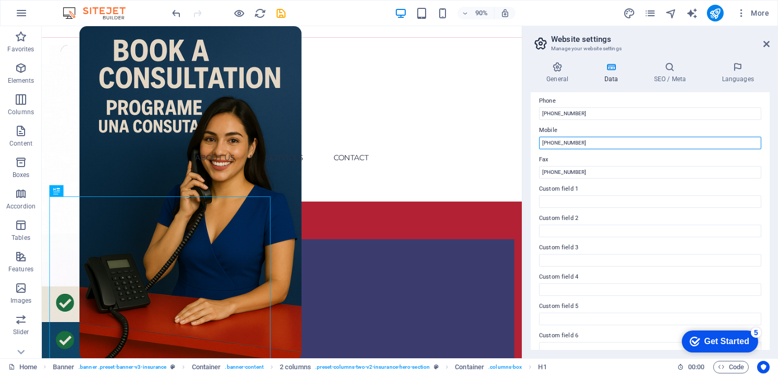
scroll to position [245, 0]
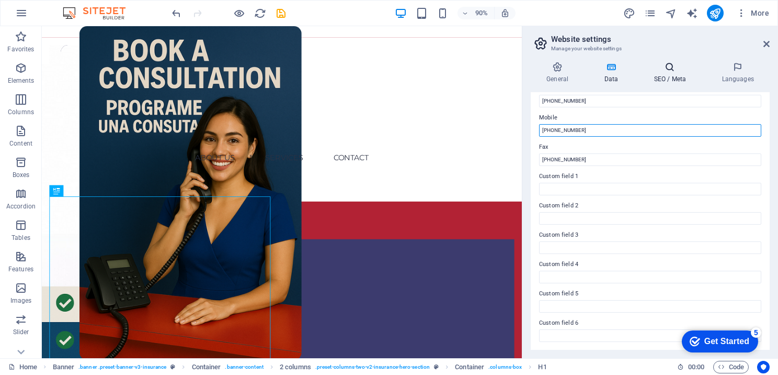
type input "(646) 952-0000"
click at [666, 82] on h4 "SEO / Meta" at bounding box center [672, 73] width 68 height 22
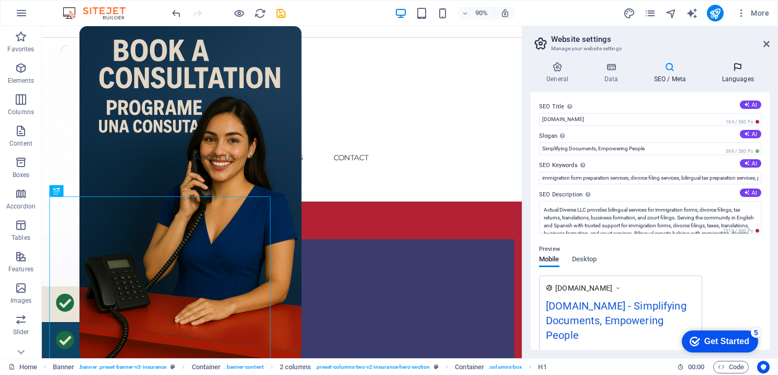
click at [737, 78] on h4 "Languages" at bounding box center [738, 73] width 64 height 22
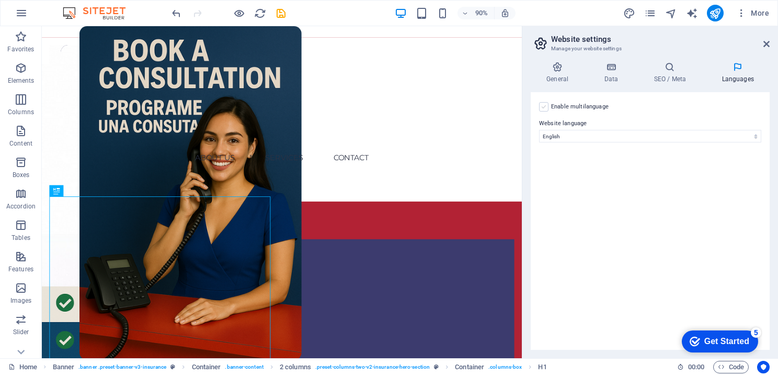
click at [543, 109] on label at bounding box center [543, 106] width 9 height 9
click at [0, 0] on input "Enable multilanguage To disable multilanguage delete all languages until only o…" at bounding box center [0, 0] width 0 height 0
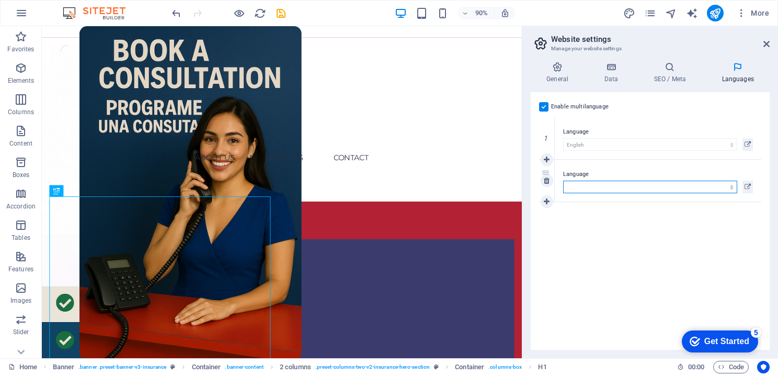
click at [617, 184] on select "Abkhazian Afar Afrikaans Akan Albanian Amharic Arabic Aragonese Armenian Assame…" at bounding box center [650, 186] width 174 height 13
select select "148"
click at [563, 180] on select "Abkhazian Afar Afrikaans Akan Albanian Amharic Arabic Aragonese Armenian Assame…" at bounding box center [650, 186] width 174 height 13
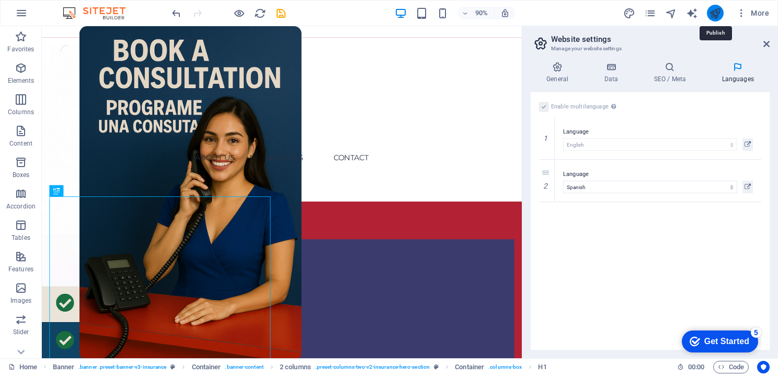
click at [717, 15] on icon "publish" at bounding box center [715, 13] width 12 height 12
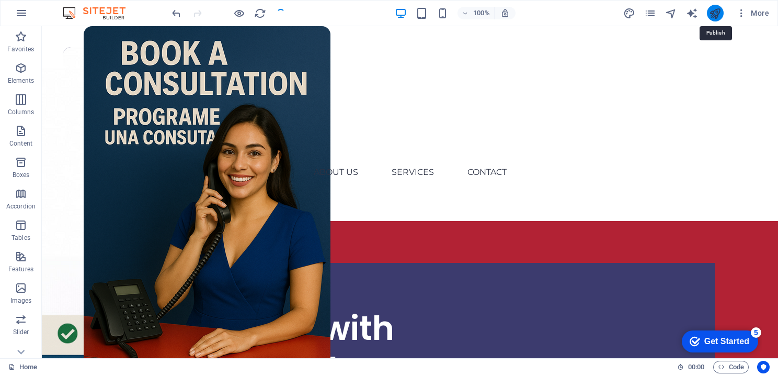
click at [717, 15] on icon "publish" at bounding box center [715, 13] width 12 height 12
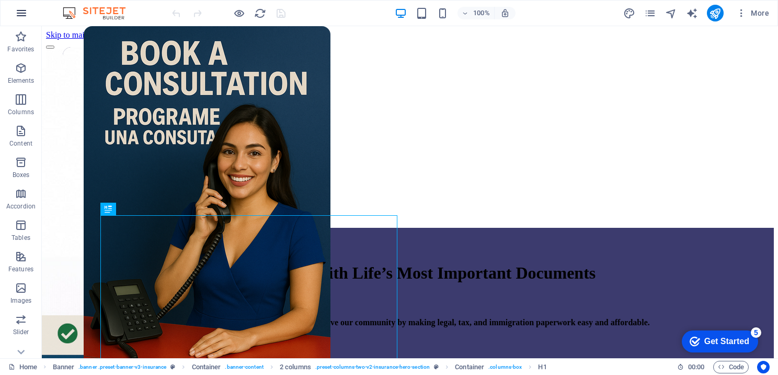
click at [22, 14] on icon "button" at bounding box center [21, 13] width 13 height 13
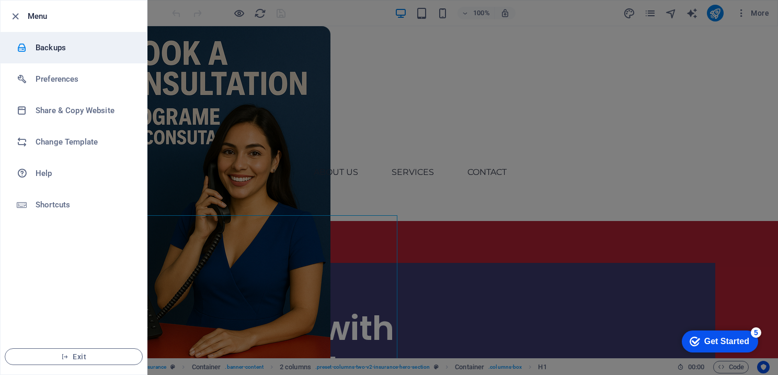
click at [71, 55] on li "Backups" at bounding box center [74, 47] width 146 height 31
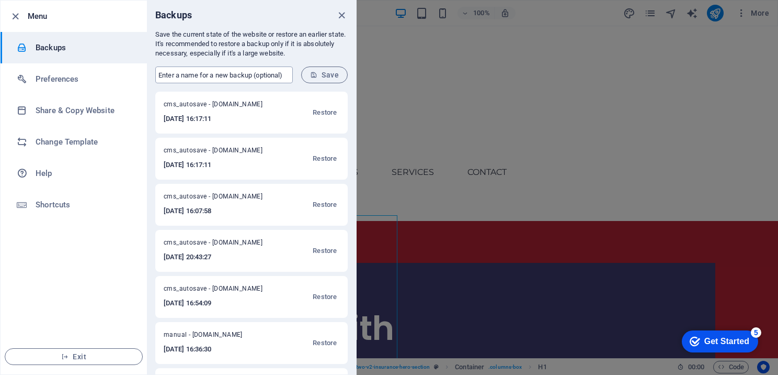
click at [207, 75] on input "text" at bounding box center [224, 74] width 138 height 17
type input "[DATE]"
click at [333, 80] on button "Save" at bounding box center [324, 74] width 47 height 17
click at [344, 17] on icon "close" at bounding box center [342, 15] width 12 height 12
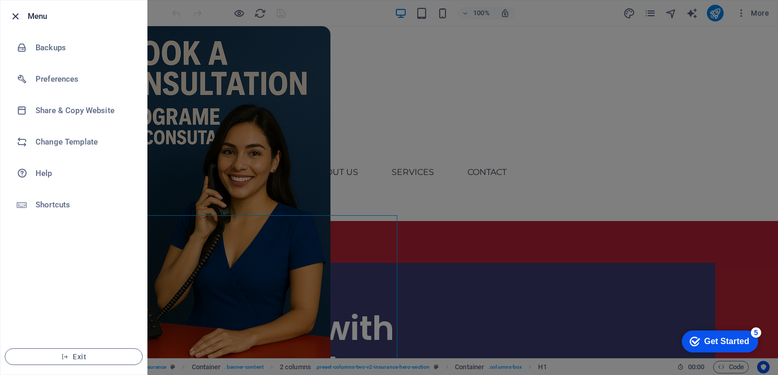
click at [15, 17] on icon "button" at bounding box center [15, 16] width 12 height 12
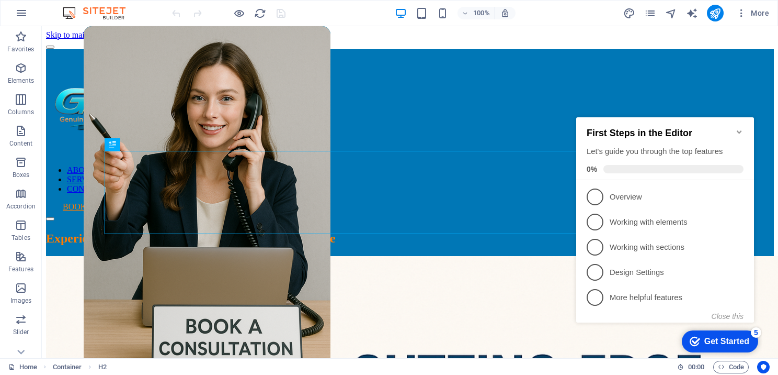
scroll to position [747, 0]
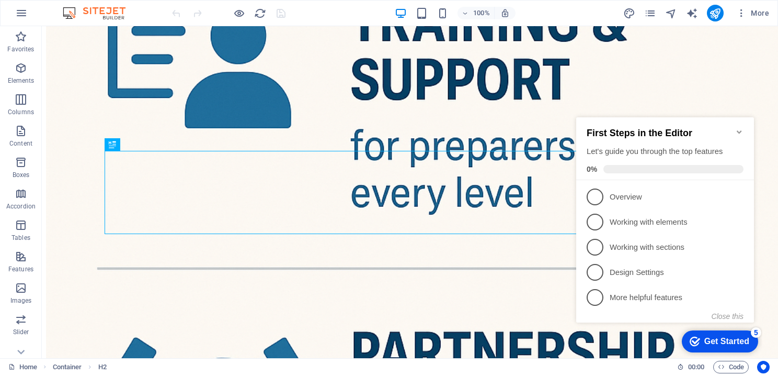
click at [739, 128] on icon "Minimize checklist" at bounding box center [739, 132] width 8 height 8
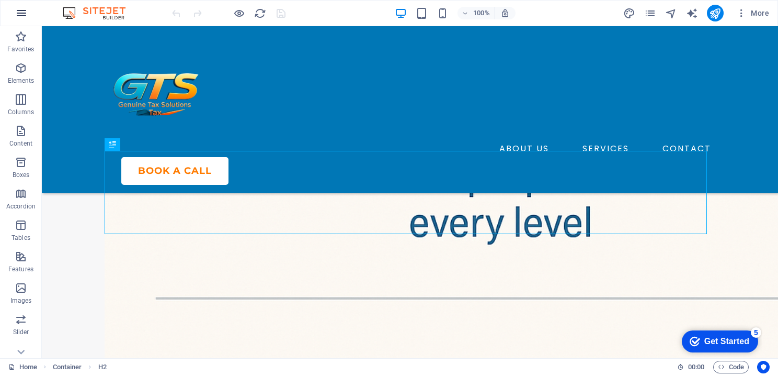
click at [26, 13] on icon "button" at bounding box center [21, 13] width 13 height 13
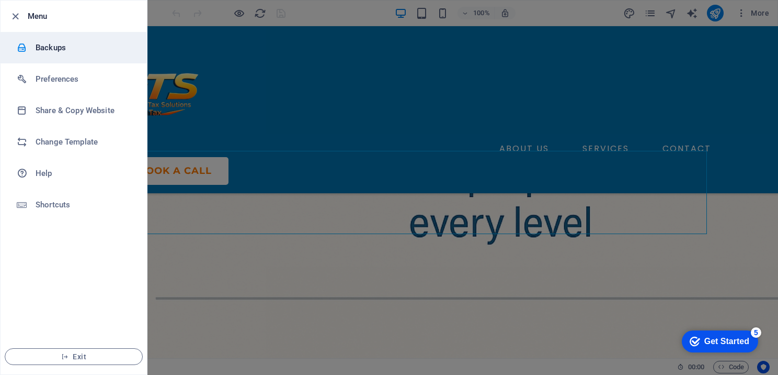
click at [65, 56] on li "Backups" at bounding box center [74, 47] width 146 height 31
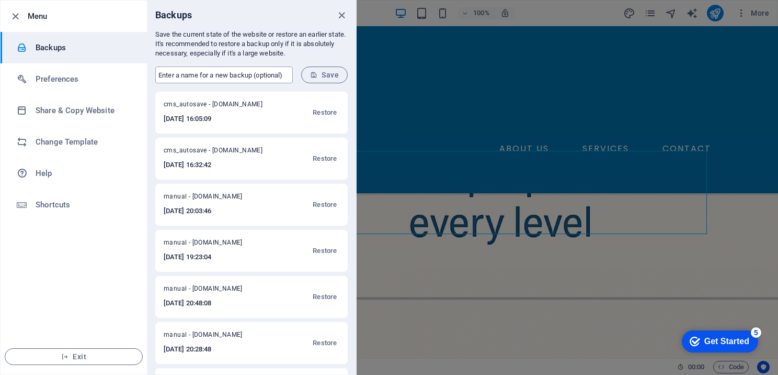
click at [222, 72] on input "text" at bounding box center [224, 74] width 138 height 17
type input "[DATE]"
click at [328, 75] on span "Save" at bounding box center [324, 75] width 29 height 8
click at [339, 14] on icon "close" at bounding box center [342, 15] width 12 height 12
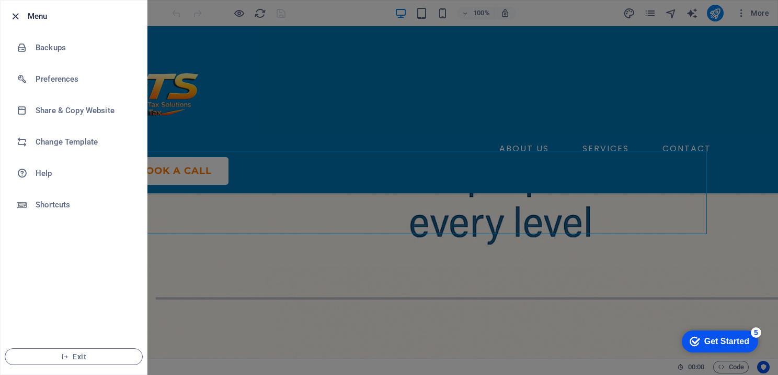
click at [19, 13] on icon "button" at bounding box center [15, 16] width 12 height 12
